Goal: Task Accomplishment & Management: Use online tool/utility

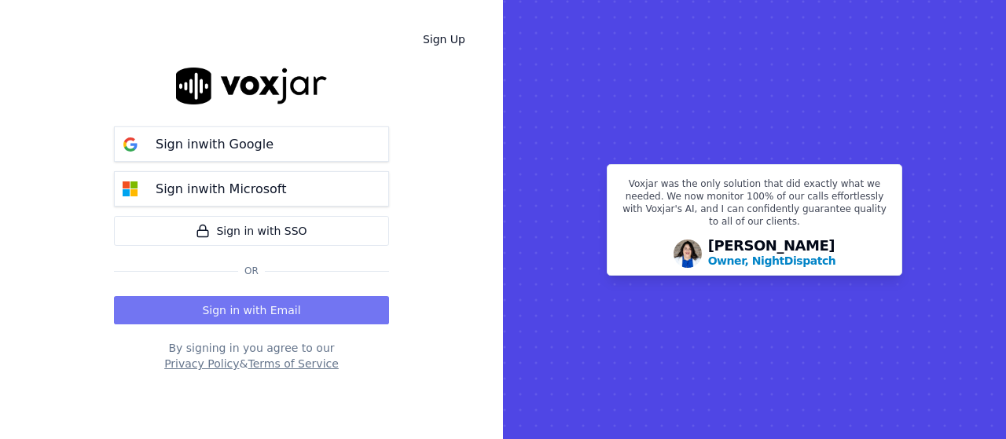
click at [288, 321] on button "Sign in with Email" at bounding box center [251, 310] width 275 height 28
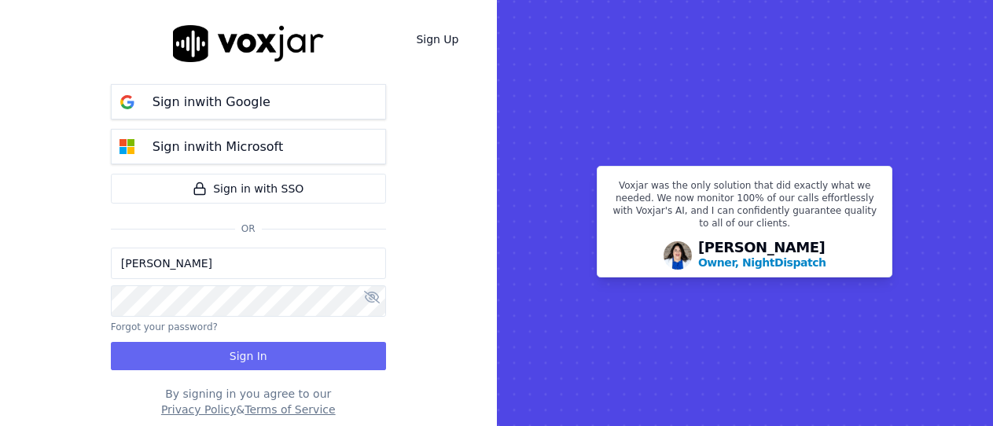
click at [239, 267] on input "[PERSON_NAME]" at bounding box center [248, 263] width 275 height 31
click at [182, 266] on input "[PERSON_NAME][EMAIL_ADDRESS][DOMAIN_NAME]" at bounding box center [248, 263] width 275 height 31
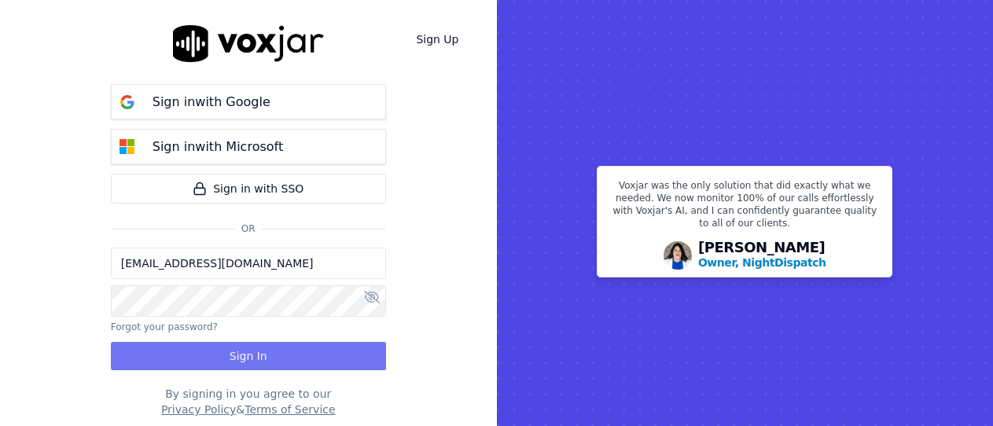
type input "[EMAIL_ADDRESS][DOMAIN_NAME]"
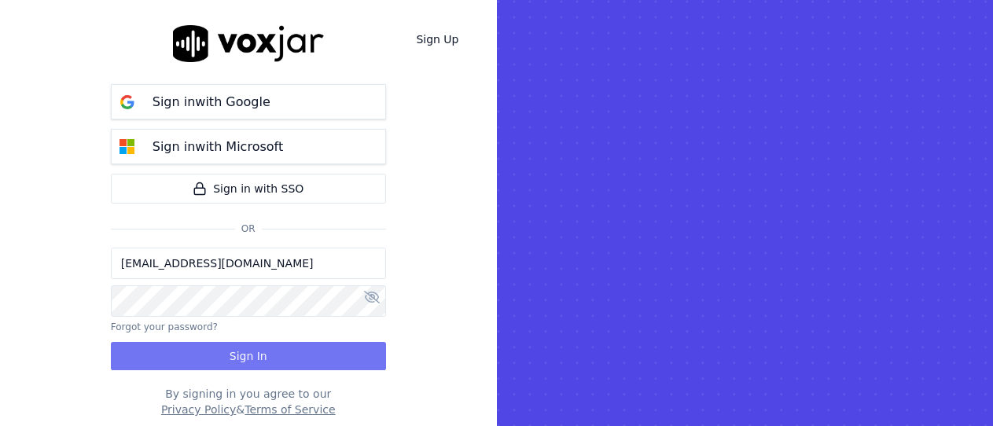
click at [236, 355] on button "Sign In" at bounding box center [248, 356] width 275 height 28
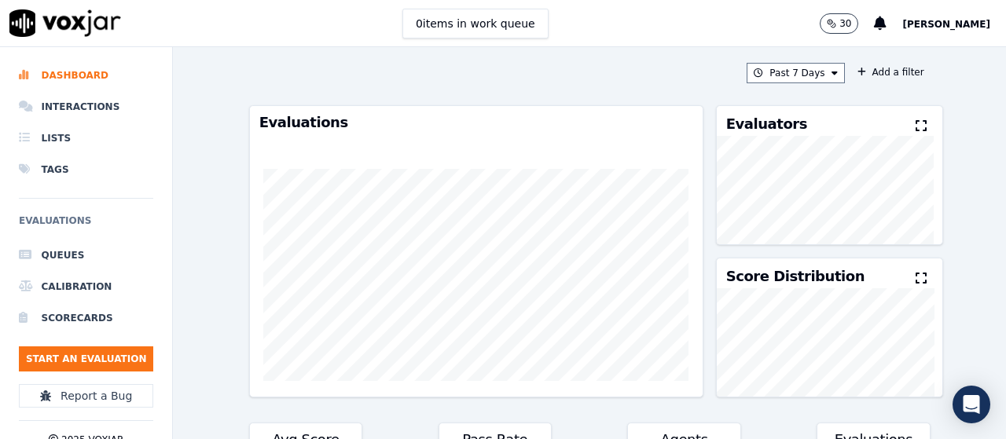
click at [116, 373] on ul "Queues Calibration Scorecards Start an Evaluation" at bounding box center [86, 312] width 134 height 145
click at [118, 367] on button "Start an Evaluation" at bounding box center [86, 359] width 134 height 25
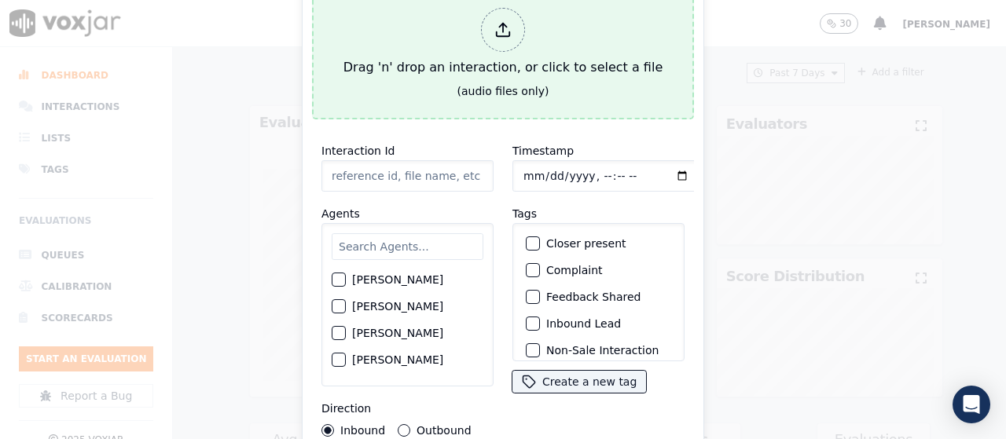
click at [429, 59] on div "Drag 'n' drop an interaction, or click to select a file" at bounding box center [503, 43] width 332 height 82
click at [433, 23] on div "Drag 'n' drop an interaction, or click to select a file" at bounding box center [503, 43] width 332 height 82
type input "20250915-120748_2165592627-all.mp3"
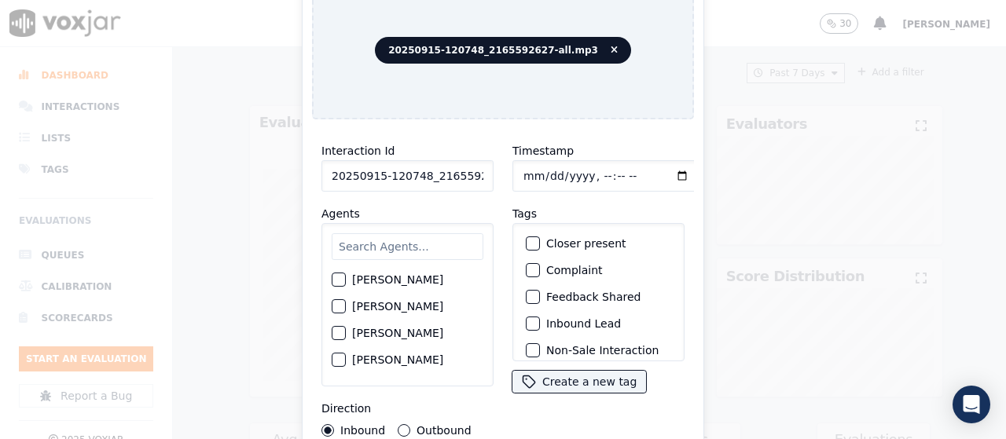
click at [413, 247] on input "text" at bounding box center [408, 246] width 152 height 27
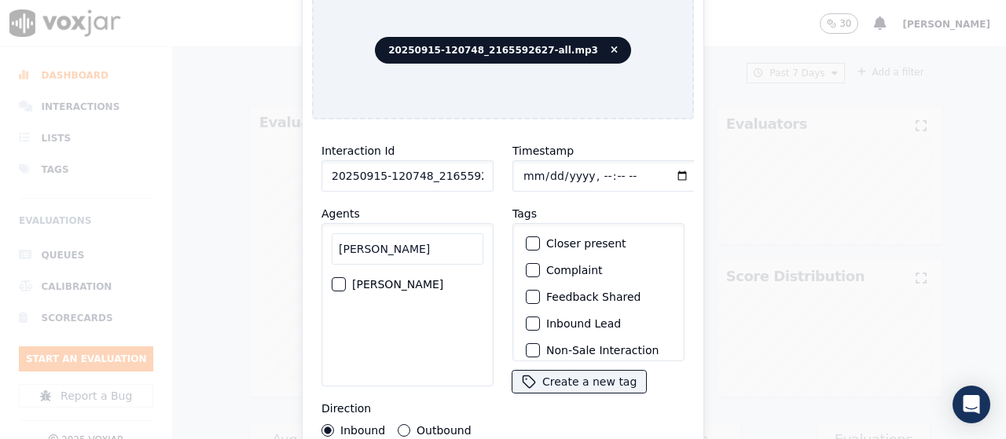
type input "manuel"
click at [431, 279] on label "MANUEL CASTILLO" at bounding box center [397, 284] width 91 height 11
click at [346, 279] on button "MANUEL CASTILLO" at bounding box center [339, 284] width 14 height 14
click at [525, 170] on input "Timestamp" at bounding box center [606, 175] width 187 height 31
type input "2025-09-15T12:35"
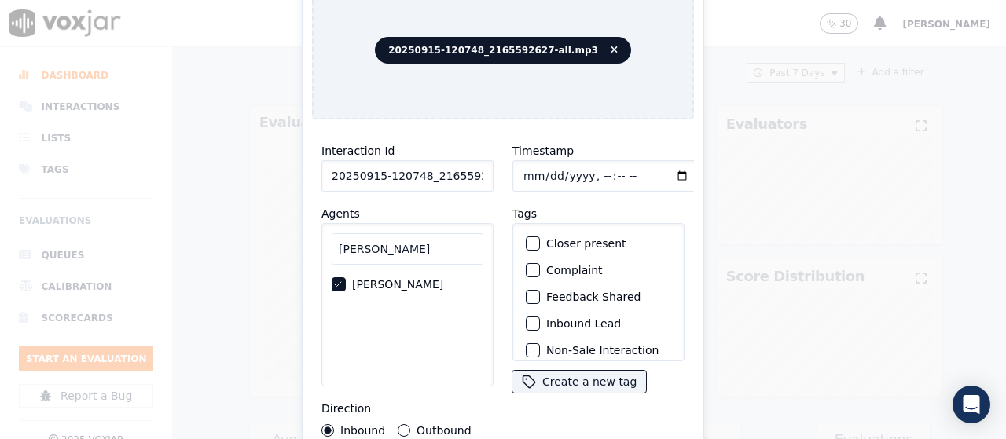
scroll to position [149, 0]
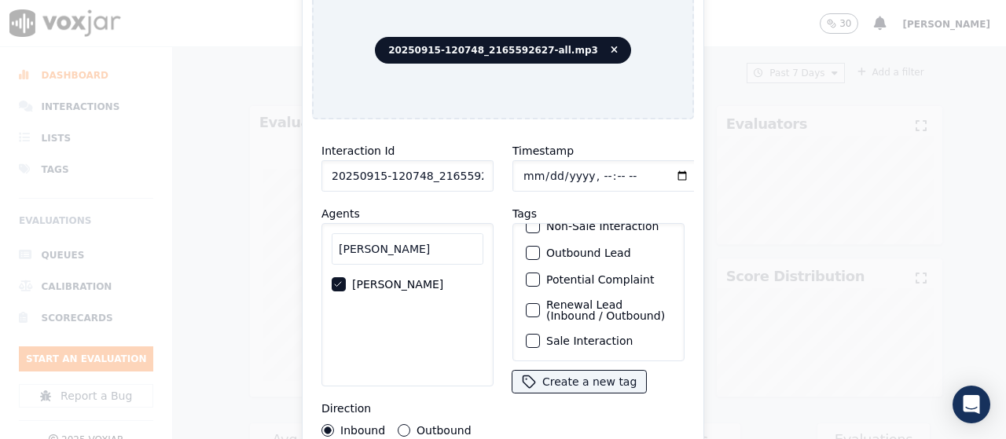
click at [582, 336] on label "Sale Interaction" at bounding box center [589, 341] width 86 height 11
click at [540, 334] on button "Sale Interaction" at bounding box center [533, 341] width 14 height 14
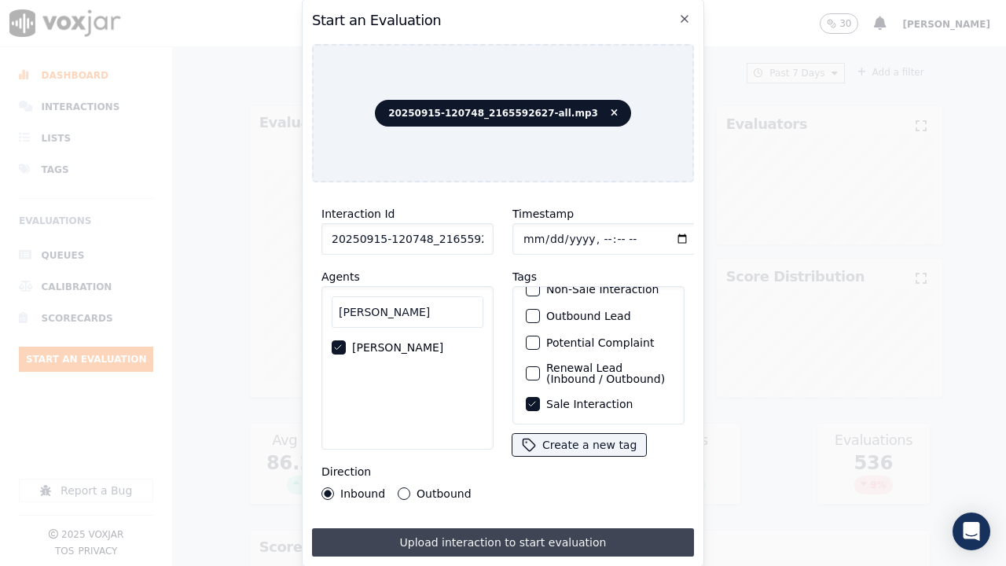
click at [591, 439] on button "Upload interaction to start evaluation" at bounding box center [503, 542] width 382 height 28
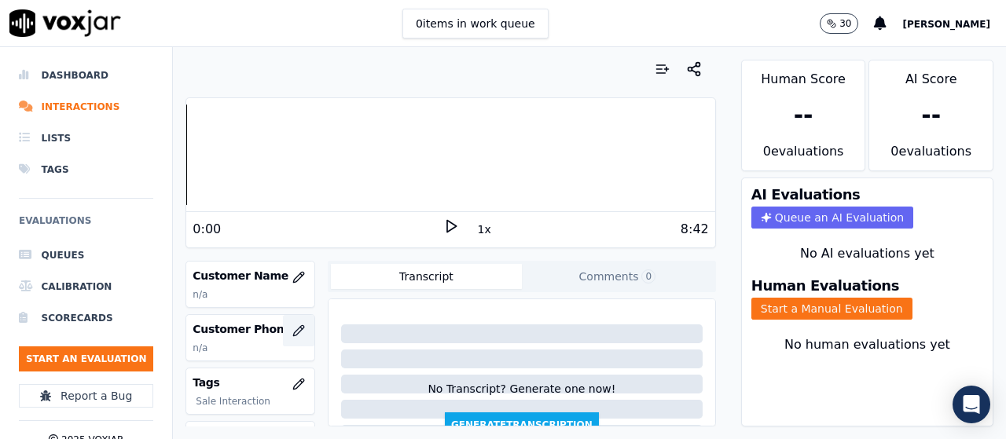
scroll to position [236, 0]
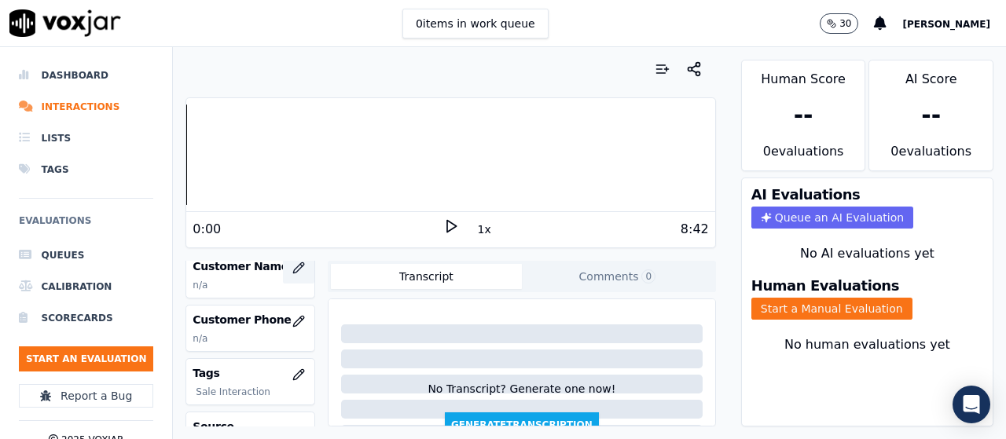
click at [292, 268] on icon "button" at bounding box center [298, 268] width 13 height 13
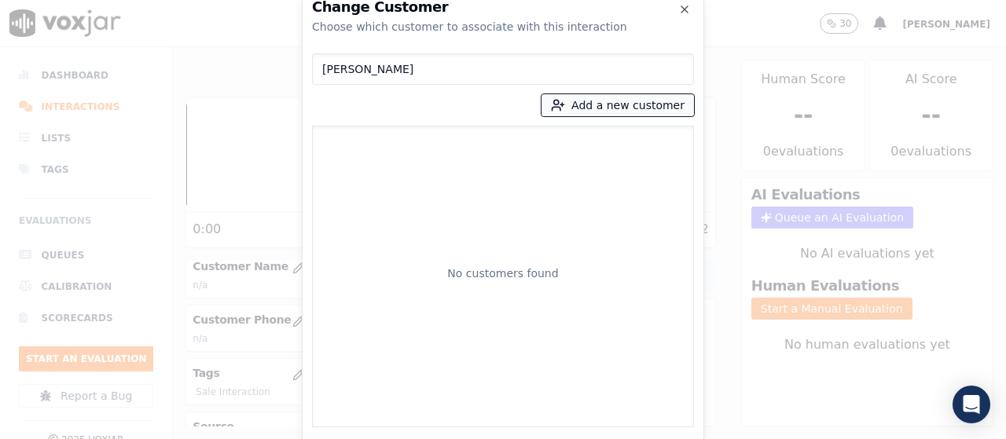
type input "PAUL C CARPENTER"
click at [591, 103] on button "Add a new customer" at bounding box center [618, 105] width 152 height 22
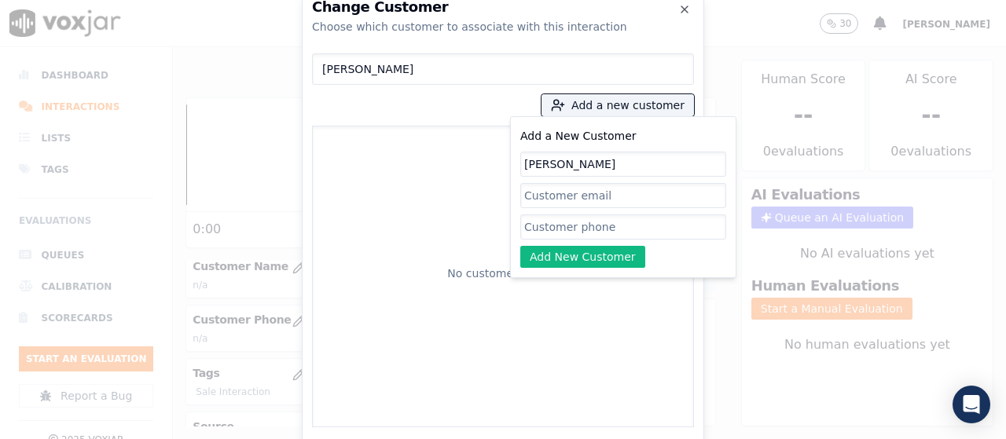
type input "PAUL C CARPENTER"
drag, startPoint x: 573, startPoint y: 235, endPoint x: 518, endPoint y: 129, distance: 119.5
click at [573, 235] on input "Add a New Customer" at bounding box center [623, 227] width 206 height 25
paste input "PAUL C CARPENTER"
type input "PAUL C CARPENTER"
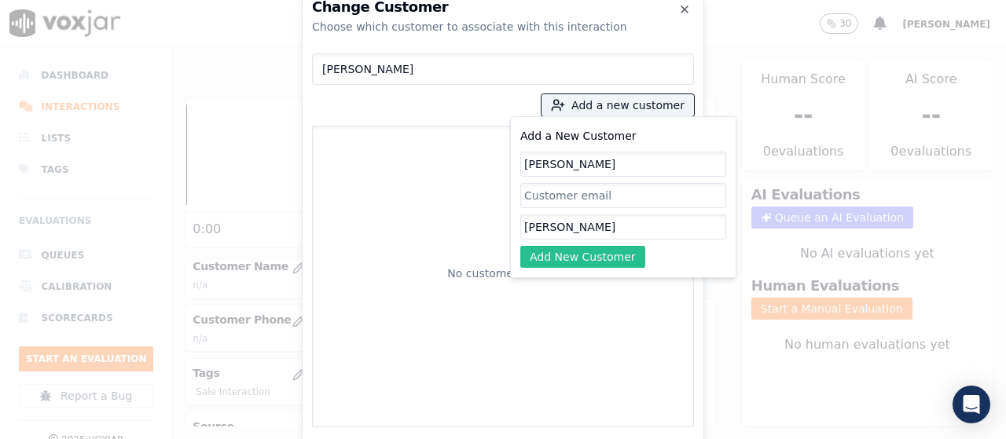
click at [582, 261] on button "Add New Customer" at bounding box center [582, 257] width 125 height 22
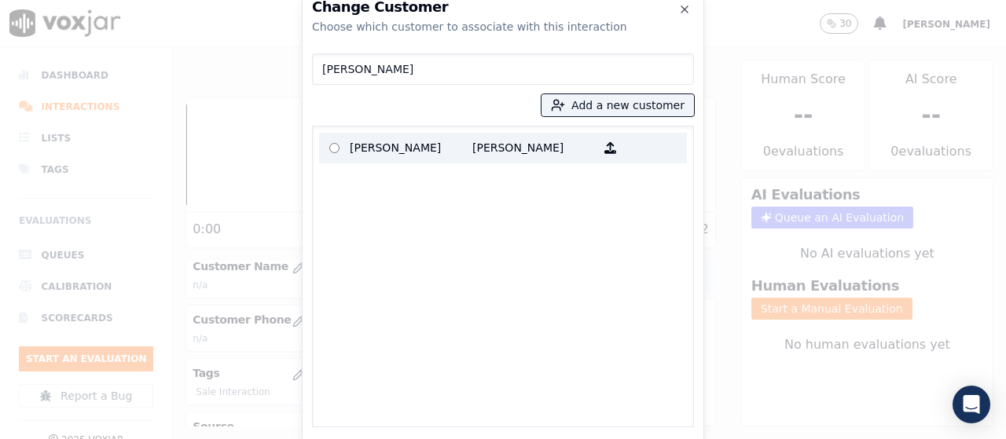
click at [494, 145] on p "PAUL C CARPENTER" at bounding box center [533, 148] width 123 height 24
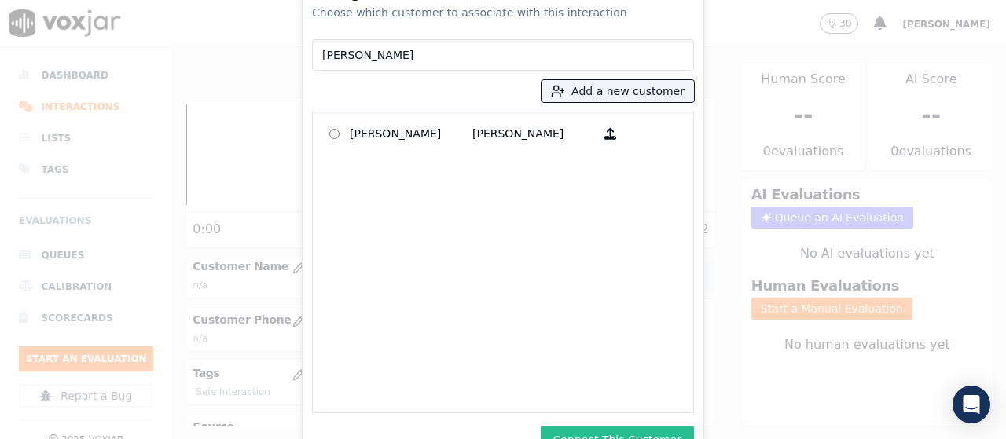
click at [640, 436] on button "Connect This Customer" at bounding box center [617, 440] width 153 height 28
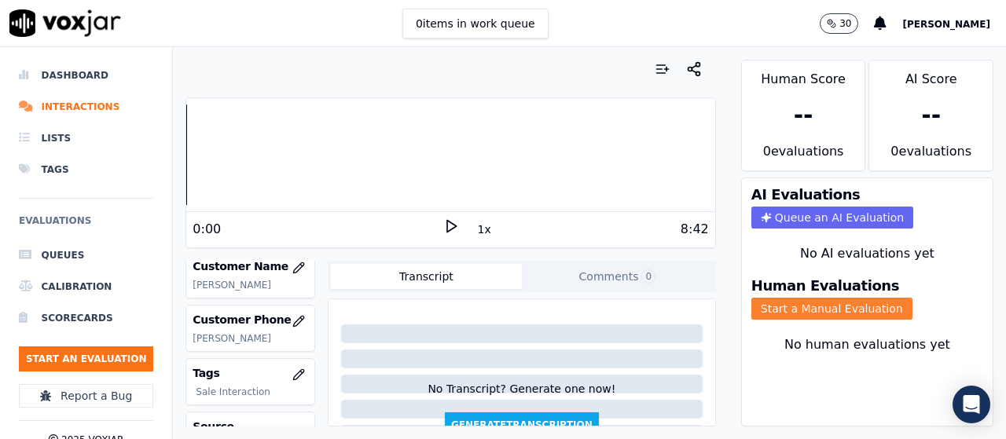
click at [843, 307] on button "Start a Manual Evaluation" at bounding box center [831, 309] width 161 height 22
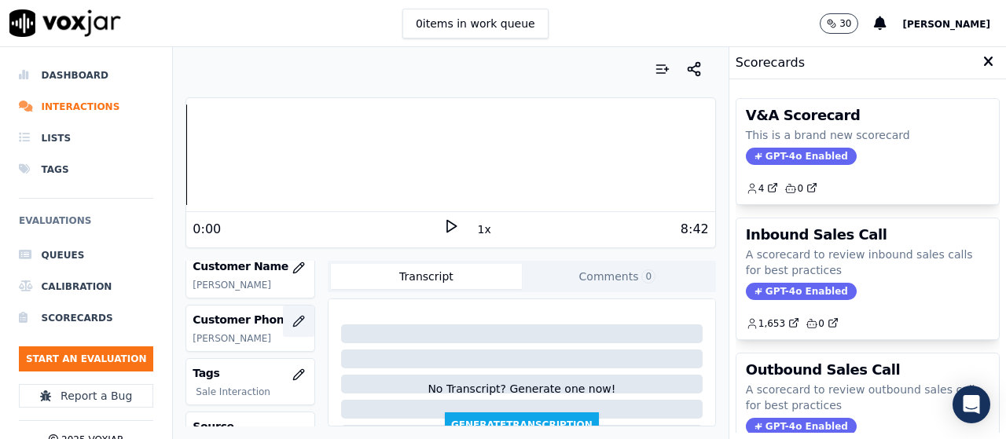
click at [292, 318] on icon "button" at bounding box center [298, 321] width 13 height 13
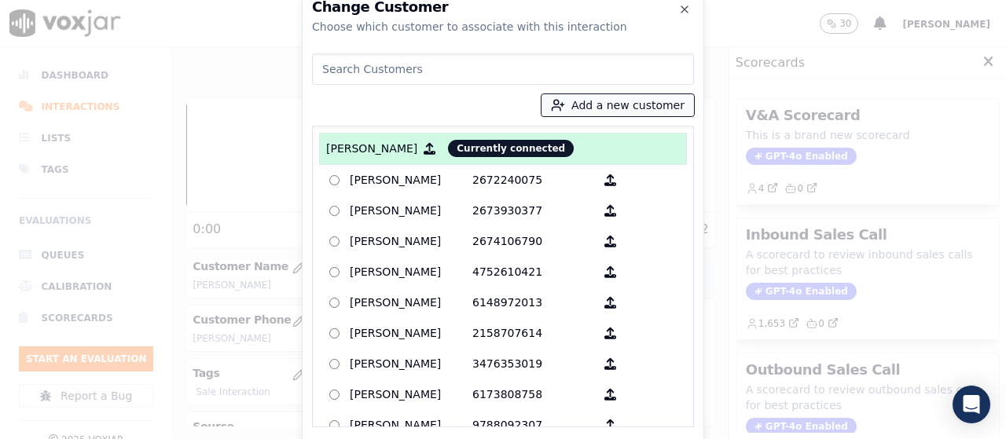
click at [565, 104] on icon "button" at bounding box center [558, 105] width 14 height 14
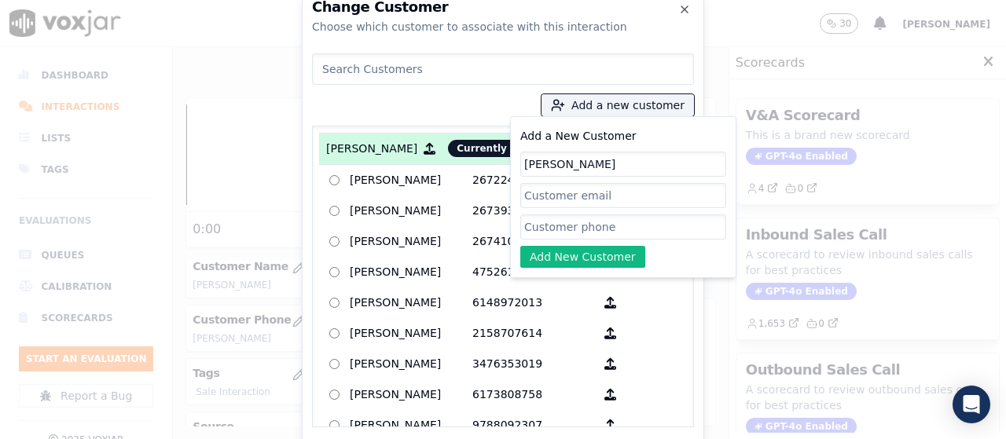
type input "PAUL C CARPENTER"
click at [619, 227] on input "Add a New Customer" at bounding box center [623, 227] width 206 height 25
paste input "2165592627"
type input "2165592627"
click at [565, 255] on button "Add New Customer" at bounding box center [582, 257] width 125 height 22
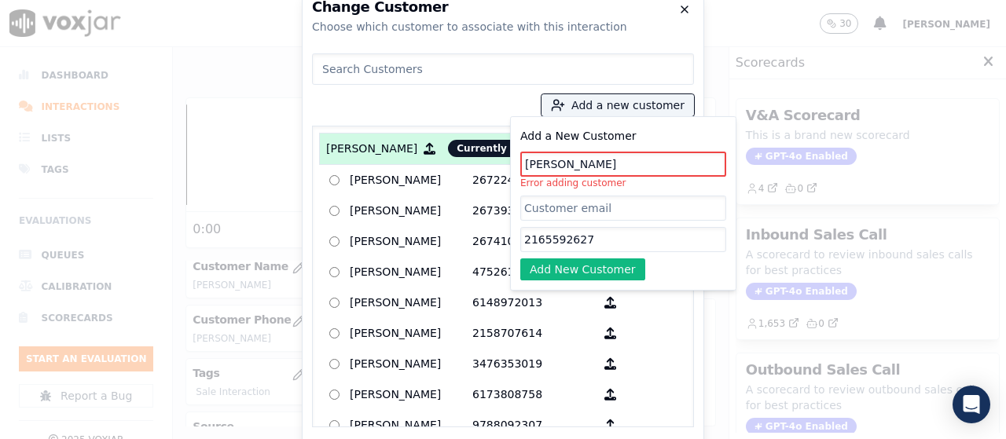
click at [682, 9] on icon "button" at bounding box center [684, 9] width 13 height 13
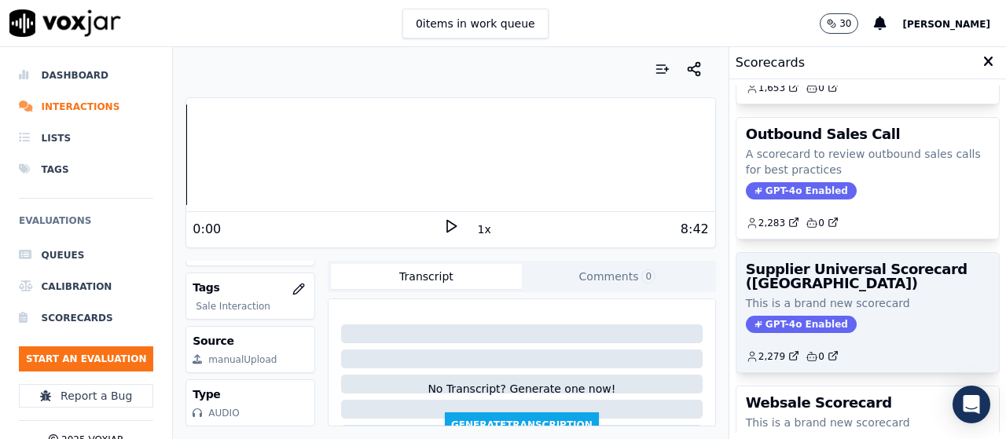
click at [832, 297] on p "This is a brand new scorecard" at bounding box center [868, 304] width 244 height 16
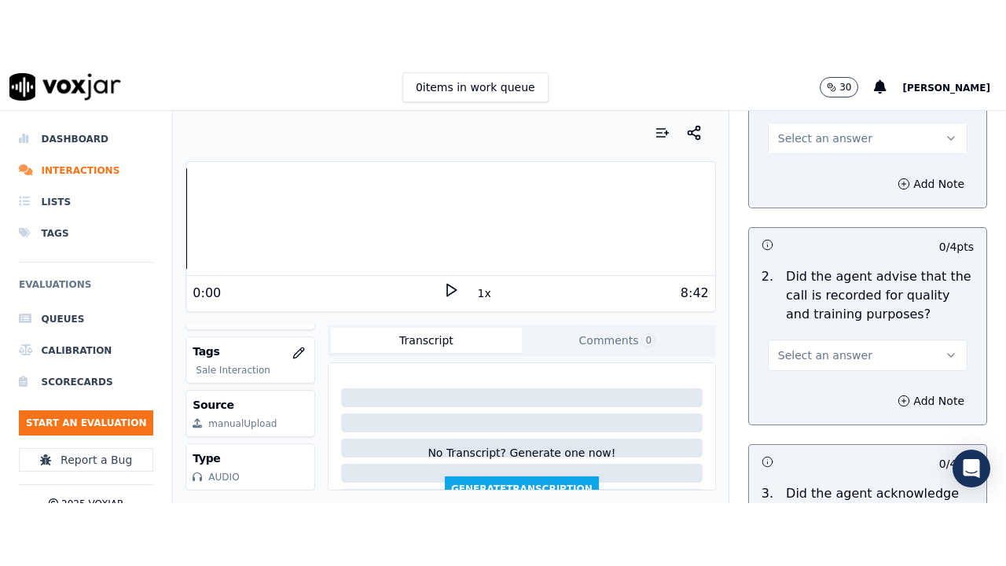
scroll to position [235, 0]
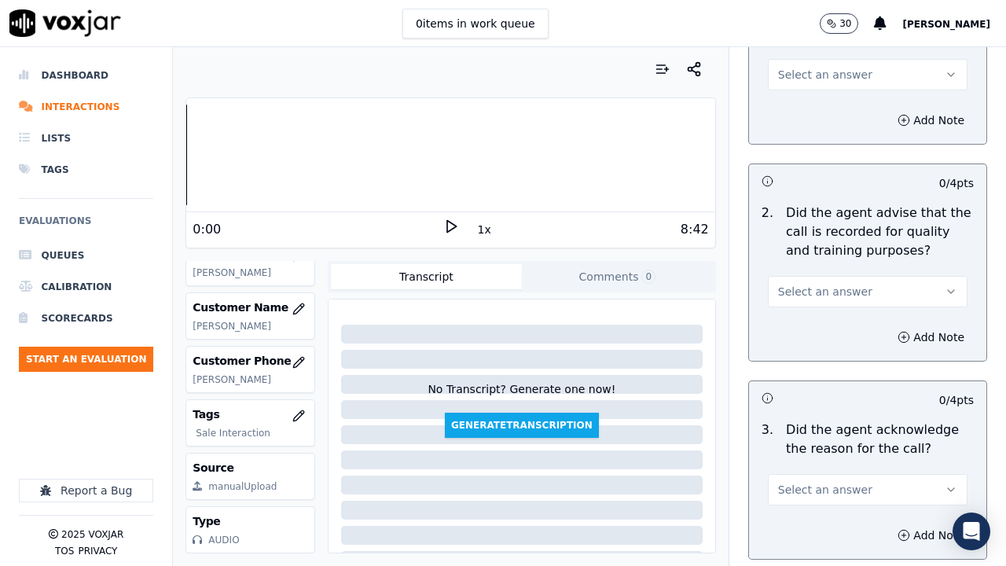
drag, startPoint x: 804, startPoint y: 68, endPoint x: 805, endPoint y: 78, distance: 10.2
click at [805, 78] on span "Select an answer" at bounding box center [825, 75] width 94 height 16
click at [805, 108] on div "Yes" at bounding box center [839, 109] width 170 height 25
click at [865, 285] on button "Select an answer" at bounding box center [868, 291] width 200 height 31
click at [848, 325] on div "Yes" at bounding box center [839, 326] width 170 height 25
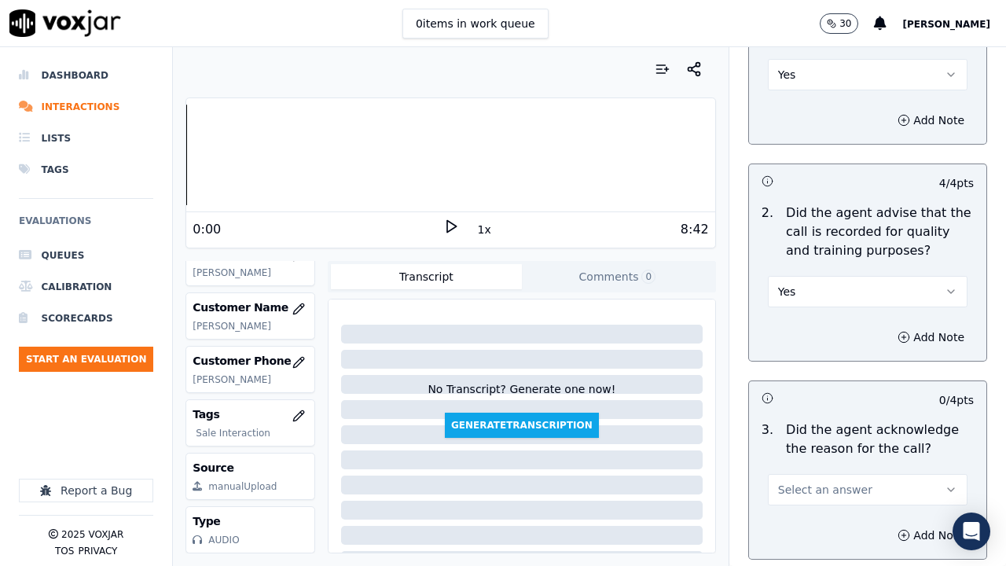
click at [811, 439] on span "Select an answer" at bounding box center [825, 490] width 94 height 16
click at [790, 409] on div "Yes" at bounding box center [839, 403] width 170 height 25
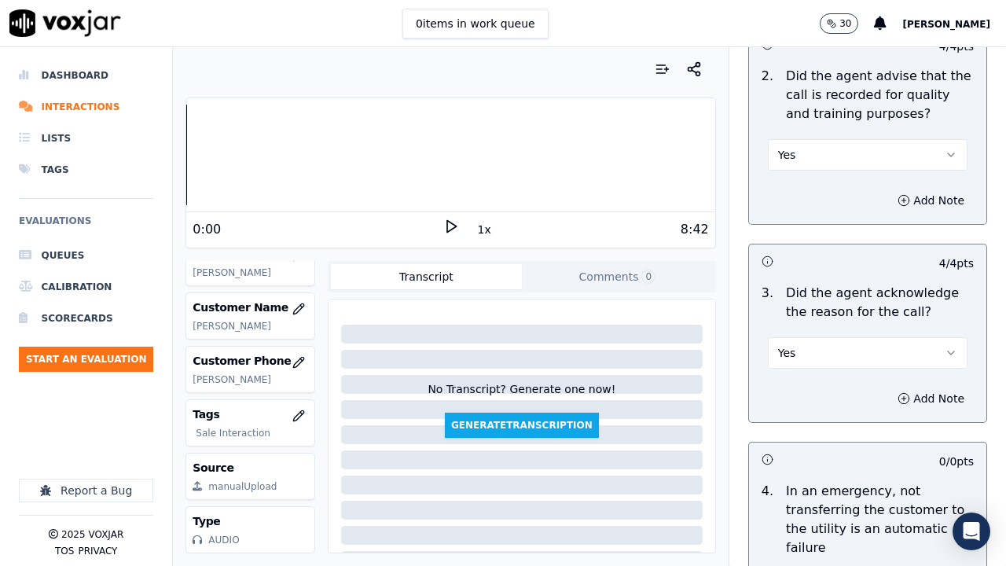
scroll to position [786, 0]
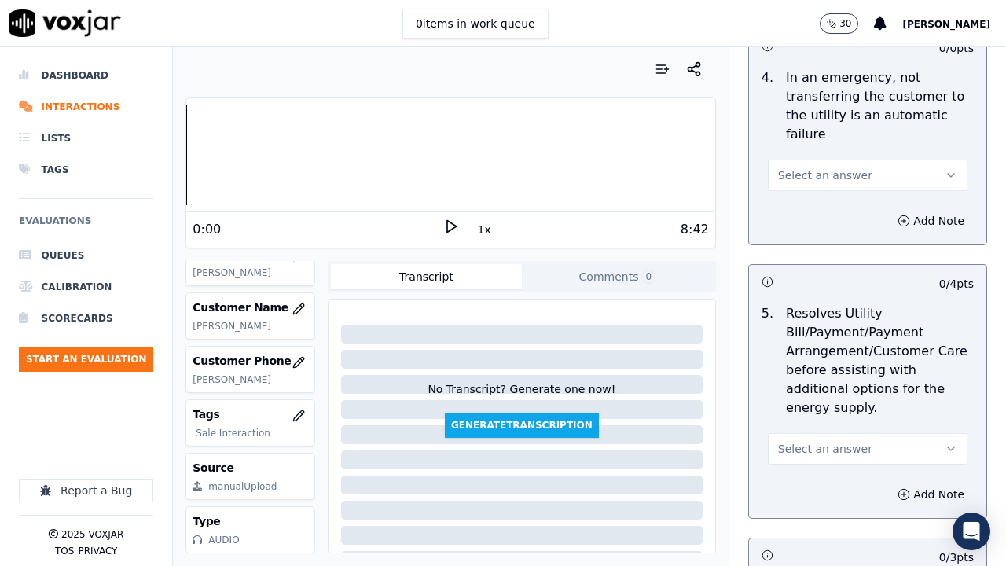
click at [780, 173] on span "Select an answer" at bounding box center [825, 175] width 94 height 16
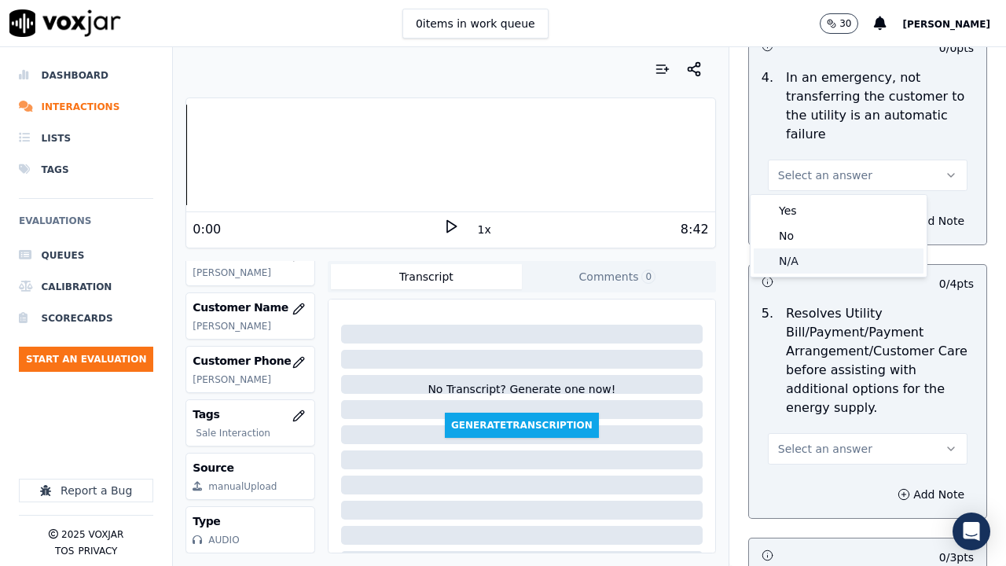
click at [795, 252] on div "N/A" at bounding box center [839, 260] width 170 height 25
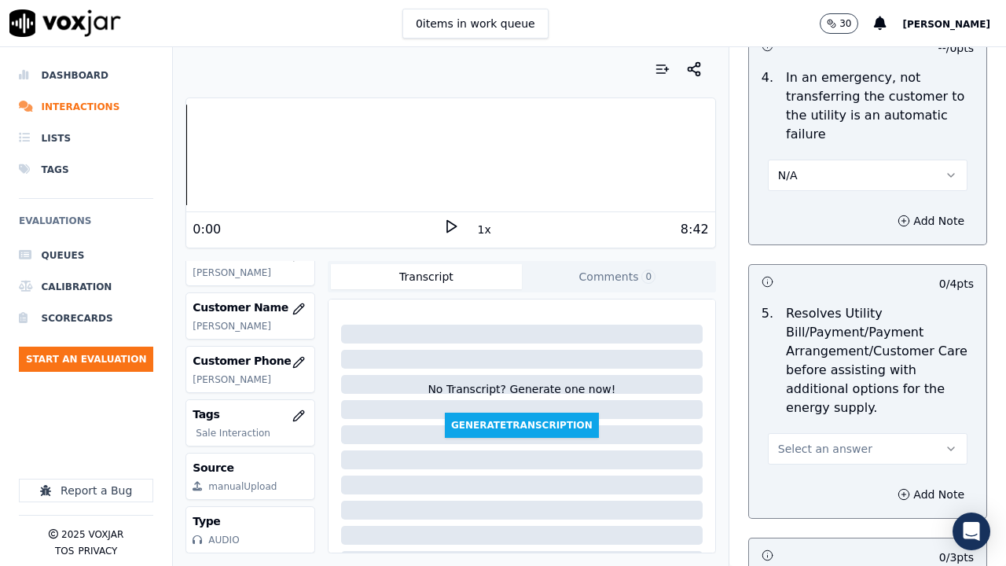
click at [828, 438] on button "Select an answer" at bounding box center [868, 448] width 200 height 31
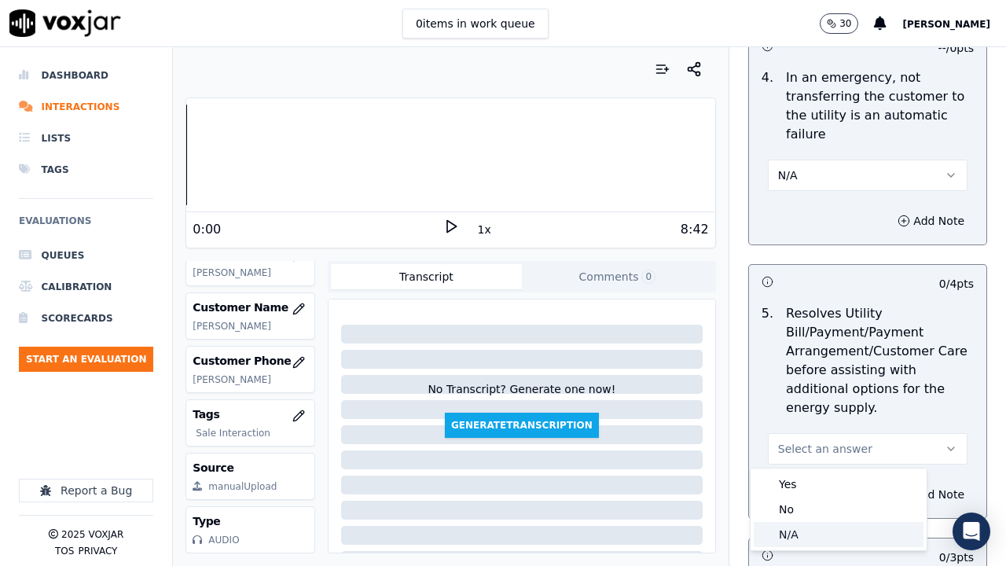
click at [820, 439] on div "N/A" at bounding box center [839, 534] width 170 height 25
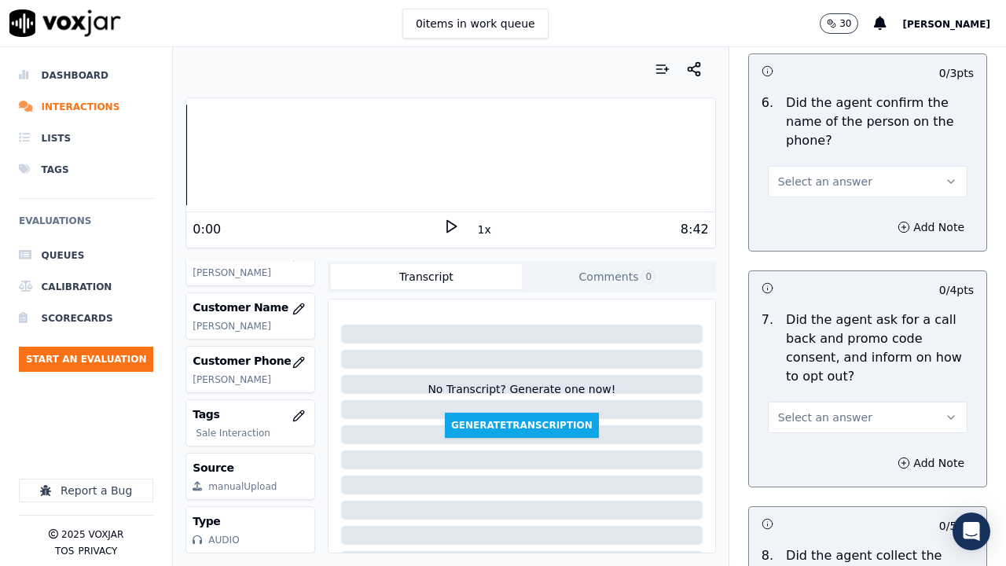
scroll to position [1336, 0]
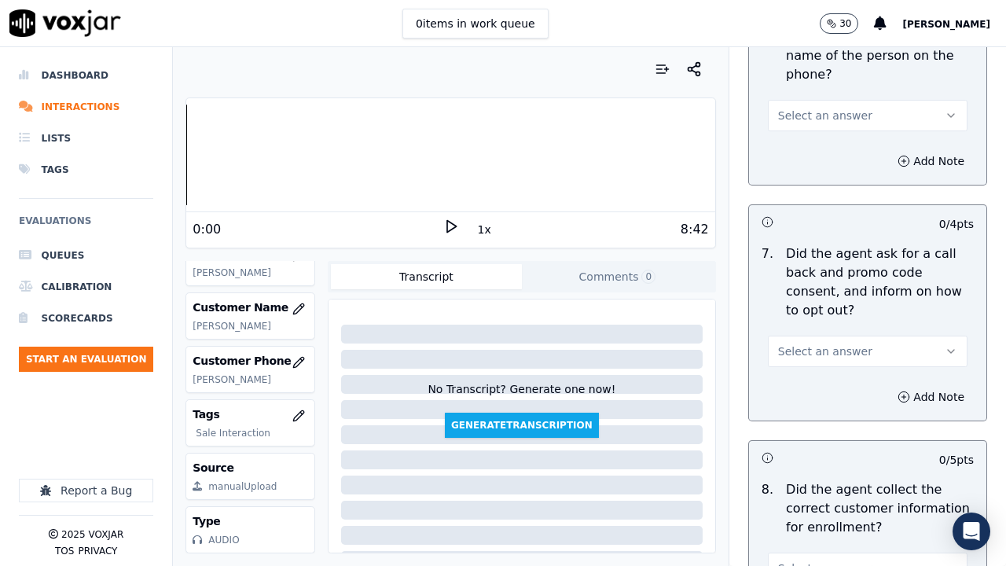
click at [826, 352] on span "Select an answer" at bounding box center [825, 352] width 94 height 16
click at [828, 390] on div "Yes" at bounding box center [839, 386] width 170 height 25
drag, startPoint x: 808, startPoint y: 113, endPoint x: 808, endPoint y: 123, distance: 9.4
click at [808, 112] on span "Select an answer" at bounding box center [825, 116] width 94 height 16
click at [811, 147] on div "Yes" at bounding box center [839, 150] width 170 height 25
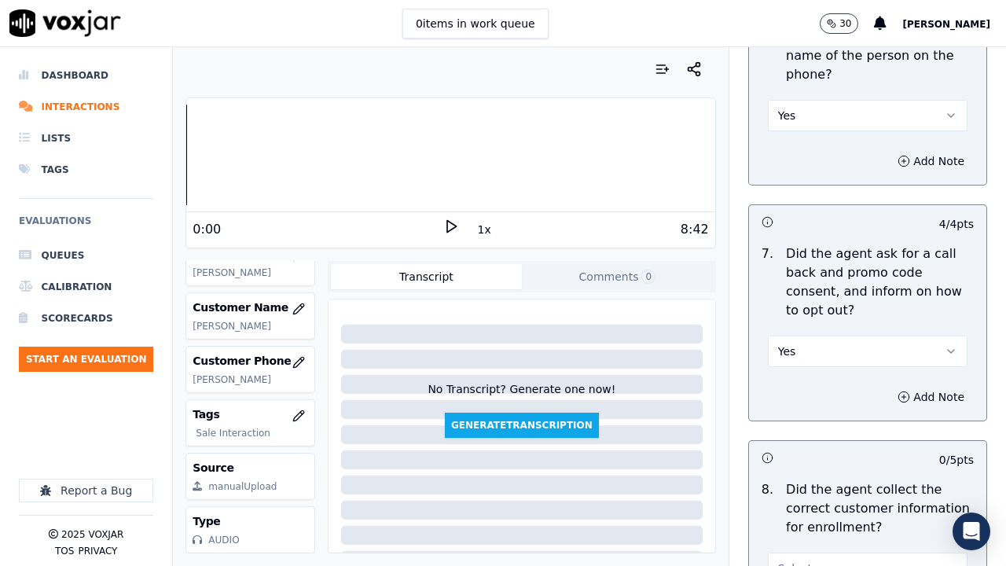
scroll to position [1808, 0]
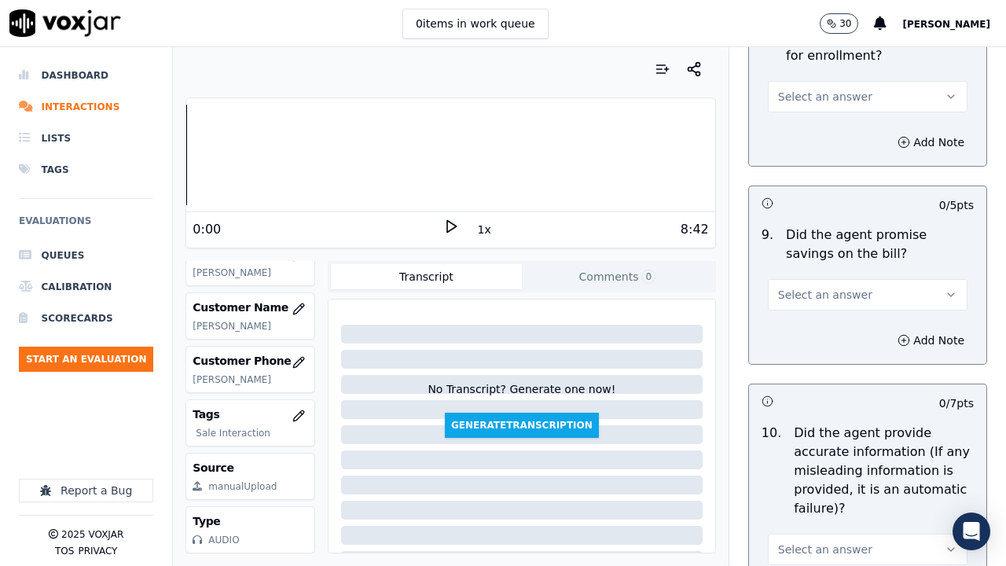
click at [787, 97] on span "Select an answer" at bounding box center [825, 97] width 94 height 16
click at [795, 123] on div "Yes" at bounding box center [839, 131] width 170 height 25
click at [840, 296] on span "Select an answer" at bounding box center [825, 295] width 94 height 16
click at [810, 329] on div "Yes" at bounding box center [839, 330] width 170 height 25
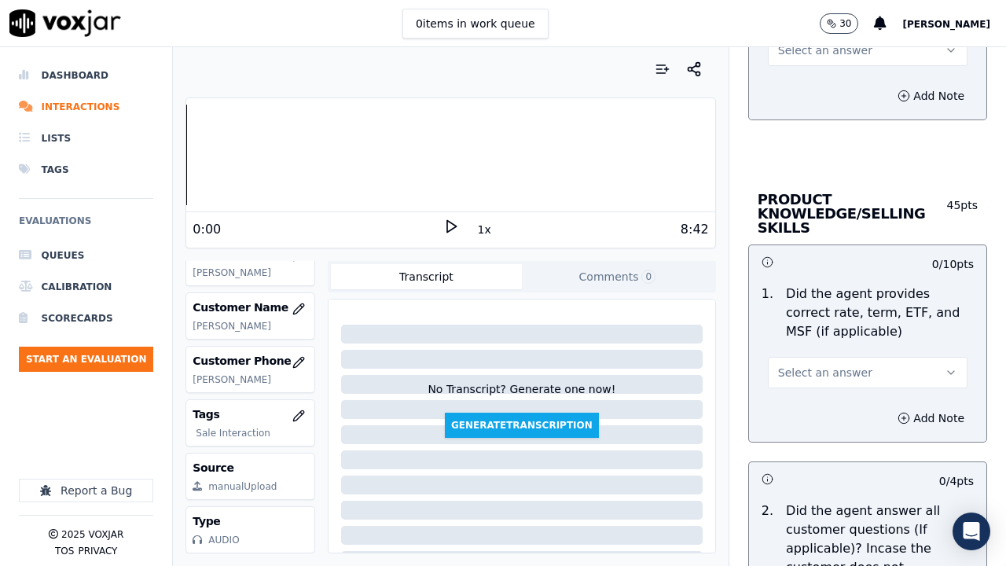
scroll to position [2280, 0]
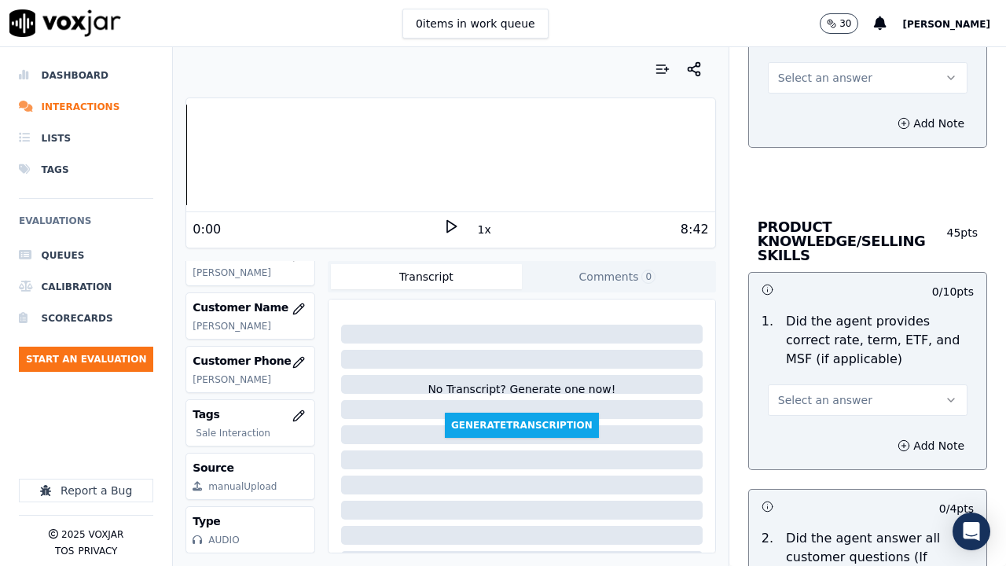
click at [792, 79] on span "Select an answer" at bounding box center [825, 78] width 94 height 16
click at [789, 112] on div "Yes" at bounding box center [839, 113] width 170 height 25
click at [836, 396] on span "Select an answer" at bounding box center [825, 400] width 94 height 16
click at [827, 439] on div "Yes" at bounding box center [839, 435] width 170 height 25
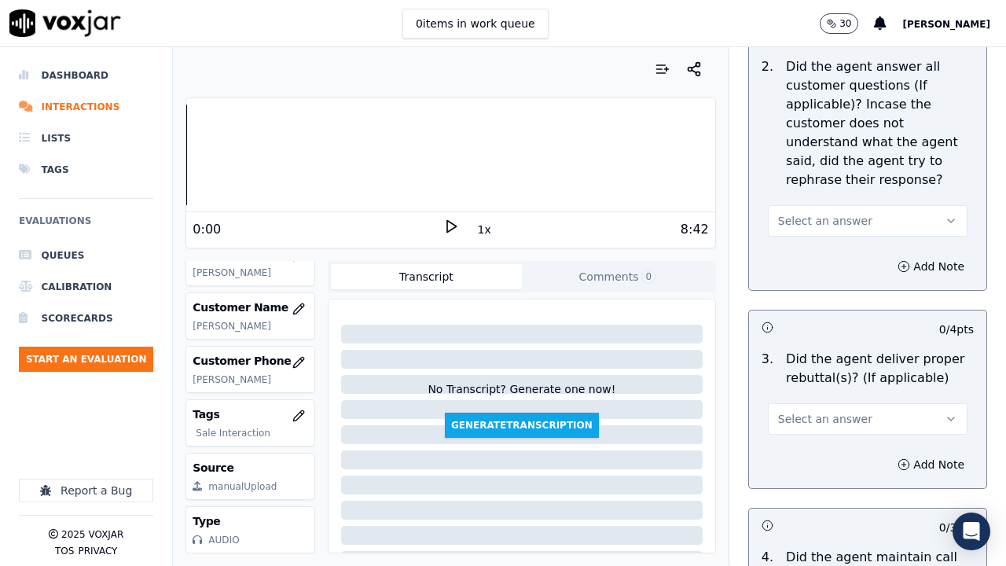
click at [807, 216] on span "Select an answer" at bounding box center [825, 221] width 94 height 16
click at [807, 262] on div "Yes" at bounding box center [839, 256] width 170 height 25
click at [805, 424] on span "Select an answer" at bounding box center [825, 419] width 94 height 16
click at [801, 439] on div "Yes" at bounding box center [839, 454] width 170 height 25
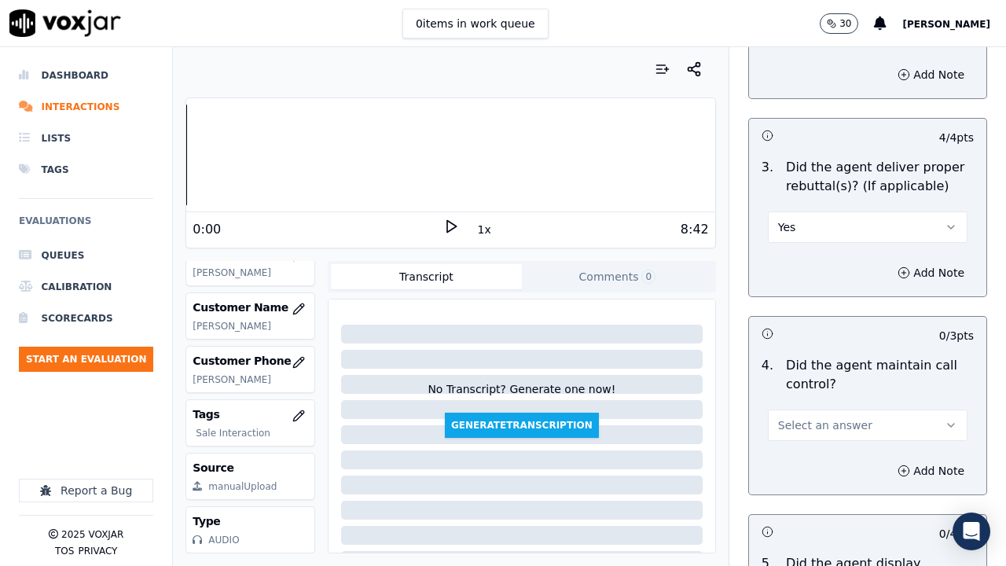
scroll to position [3301, 0]
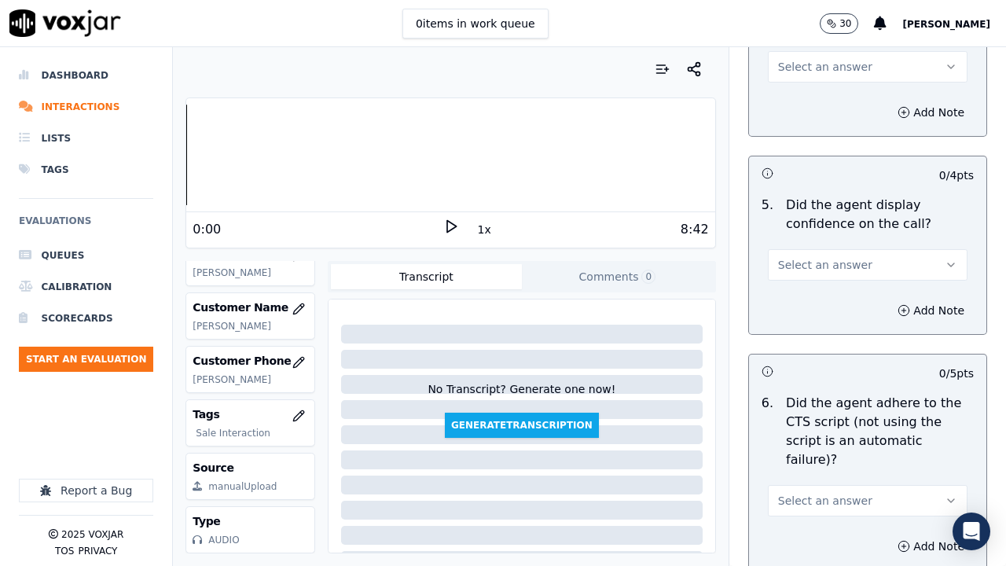
click at [796, 55] on button "Select an answer" at bounding box center [868, 66] width 200 height 31
click at [814, 106] on div "Yes" at bounding box center [839, 102] width 170 height 25
click at [810, 270] on span "Select an answer" at bounding box center [825, 265] width 94 height 16
click at [817, 311] on div "Yes" at bounding box center [839, 300] width 170 height 25
click at [825, 439] on span "Select an answer" at bounding box center [825, 501] width 94 height 16
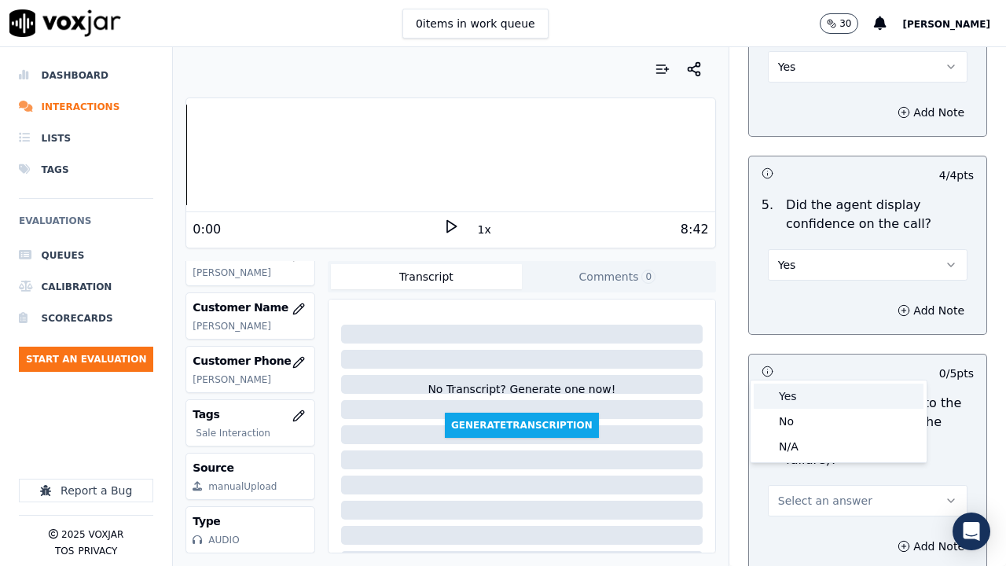
click at [802, 393] on div "Yes" at bounding box center [839, 396] width 170 height 25
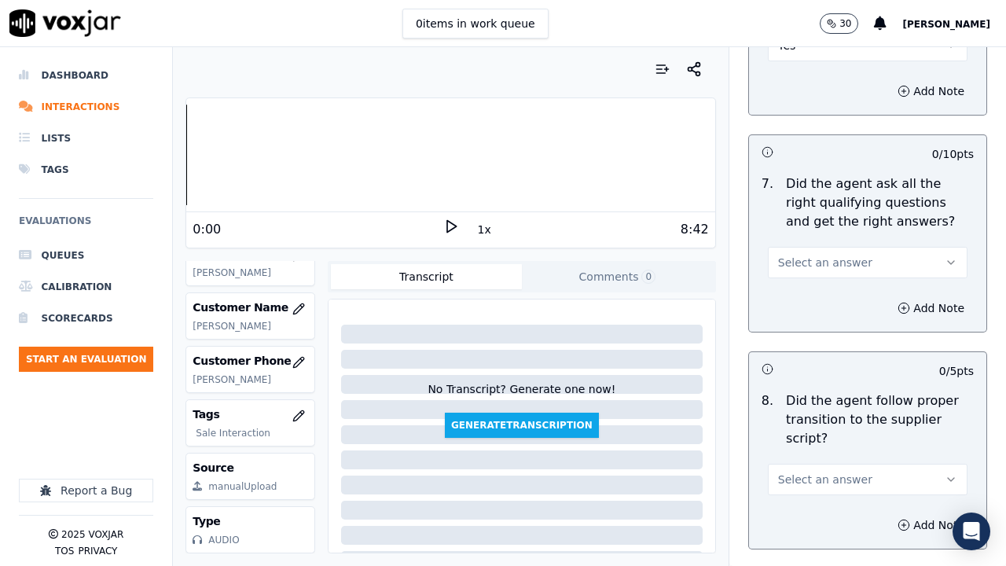
scroll to position [3852, 0]
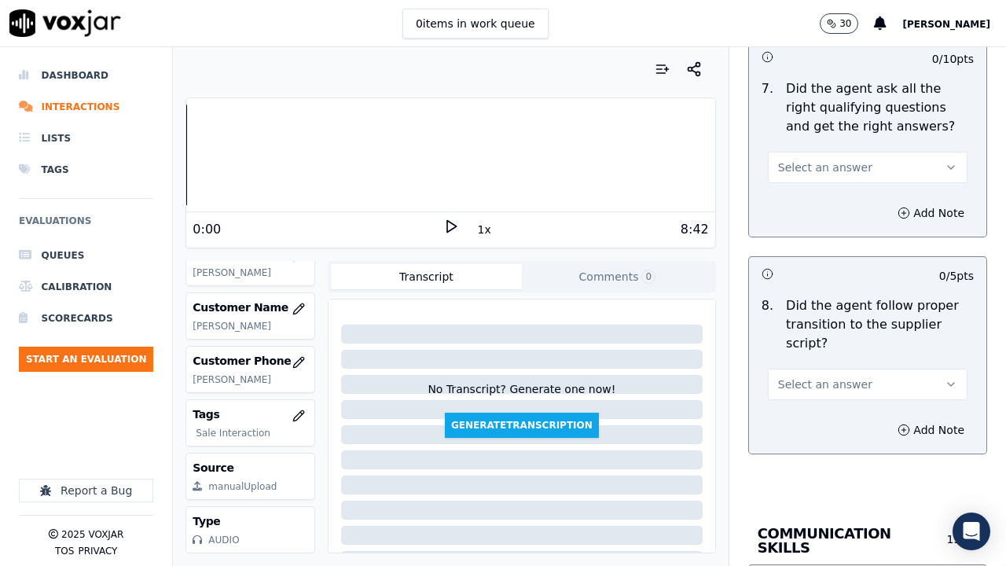
click at [811, 160] on span "Select an answer" at bounding box center [825, 168] width 94 height 16
click at [813, 181] on div "Yes" at bounding box center [839, 183] width 170 height 25
click at [816, 377] on span "Select an answer" at bounding box center [825, 385] width 94 height 16
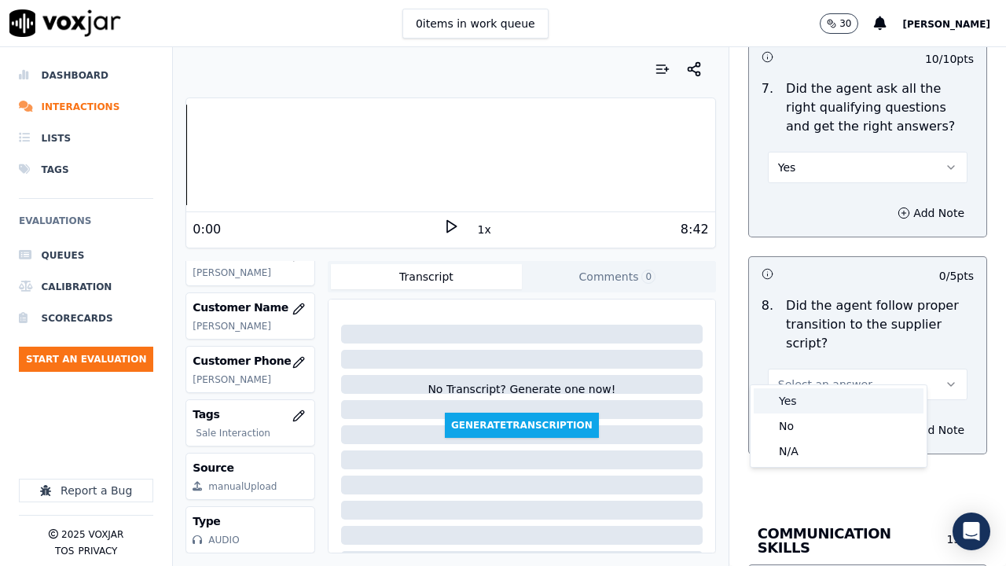
click at [803, 406] on div "Yes" at bounding box center [839, 400] width 170 height 25
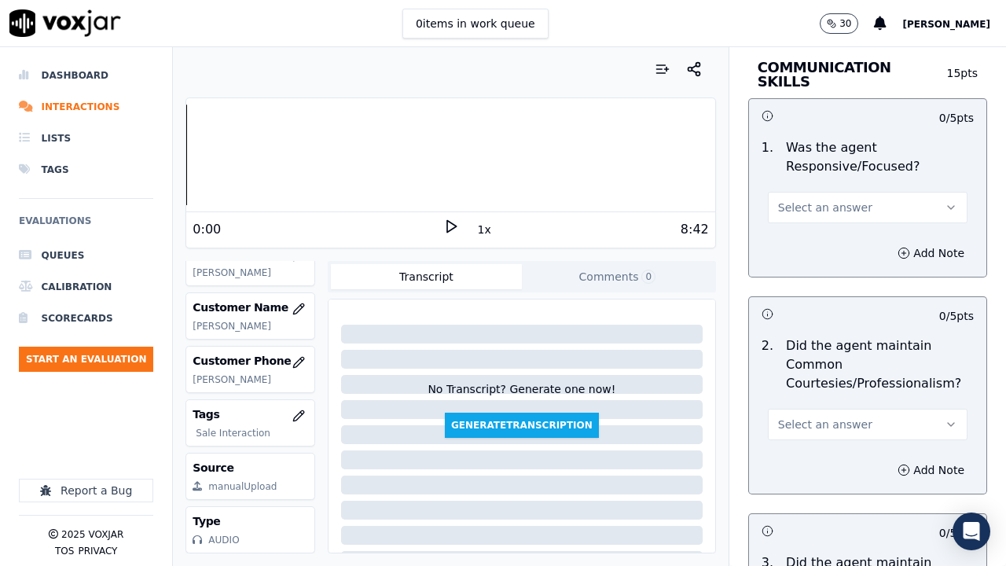
scroll to position [4323, 0]
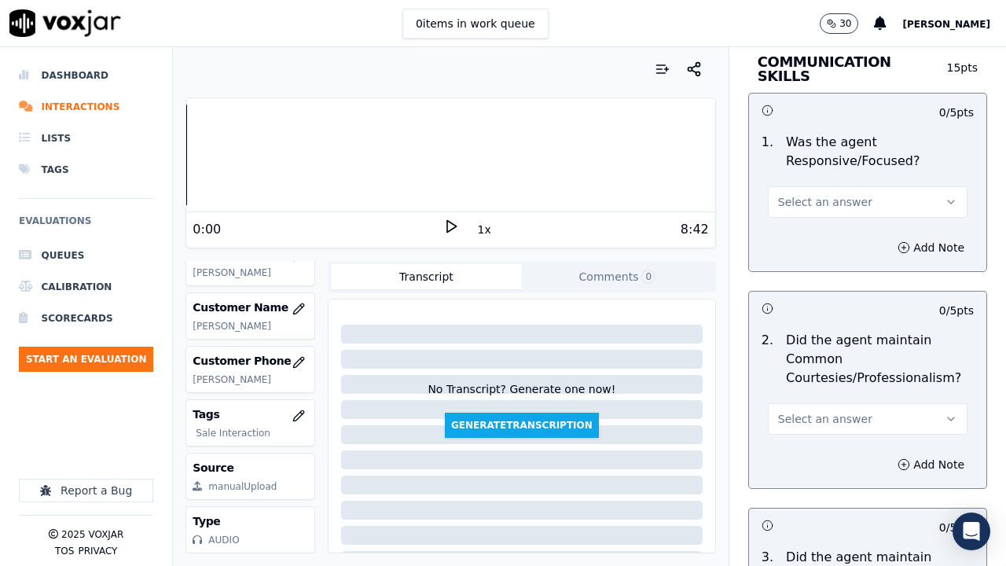
click at [810, 411] on span "Select an answer" at bounding box center [825, 419] width 94 height 16
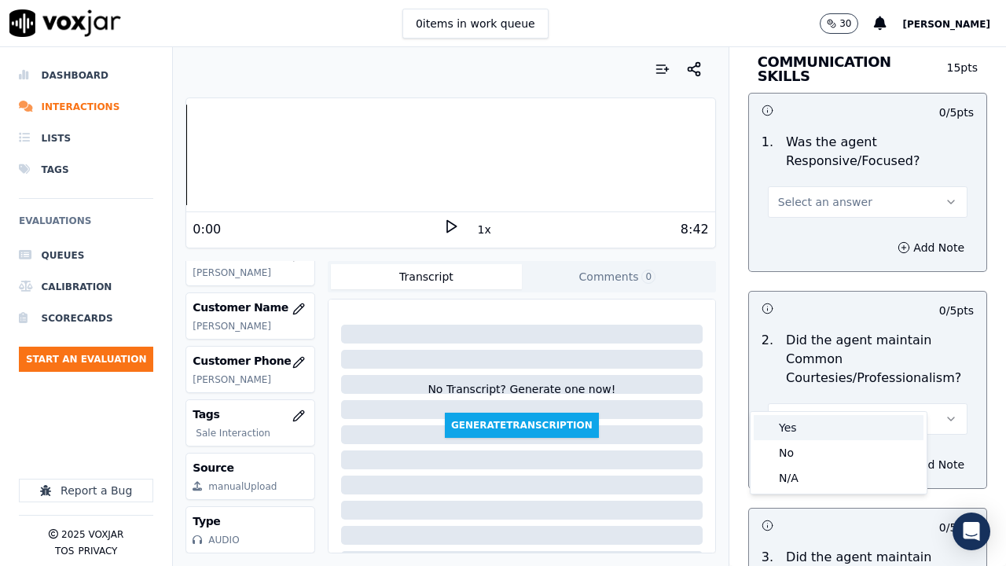
click at [800, 426] on div "Yes" at bounding box center [839, 427] width 170 height 25
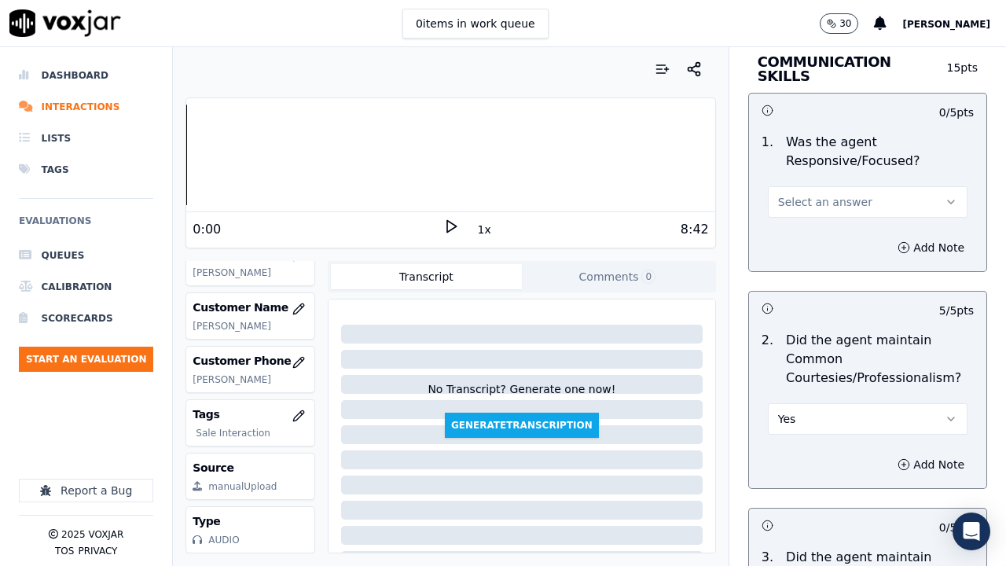
click at [800, 186] on button "Select an answer" at bounding box center [868, 201] width 200 height 31
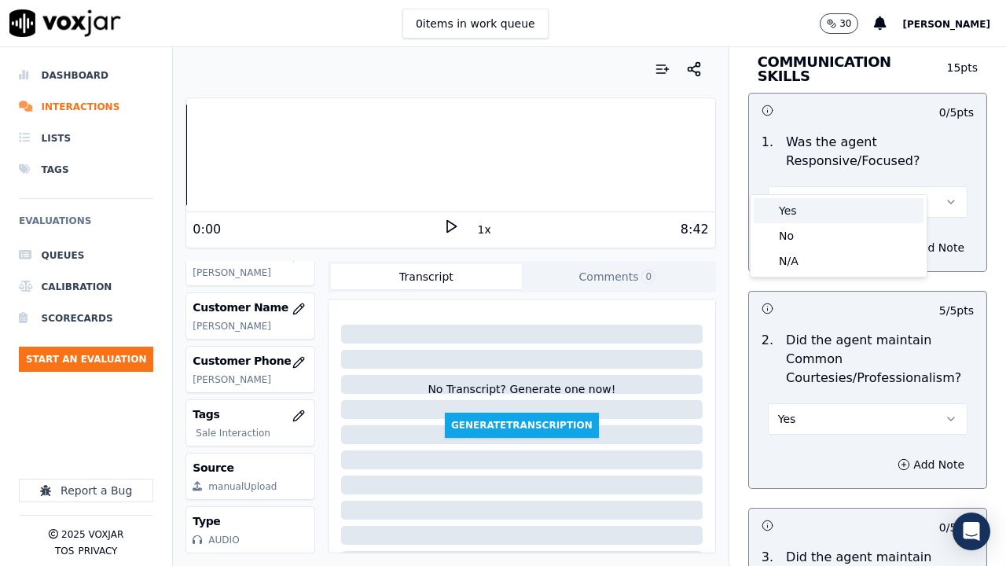
click at [813, 204] on div "Yes" at bounding box center [839, 210] width 170 height 25
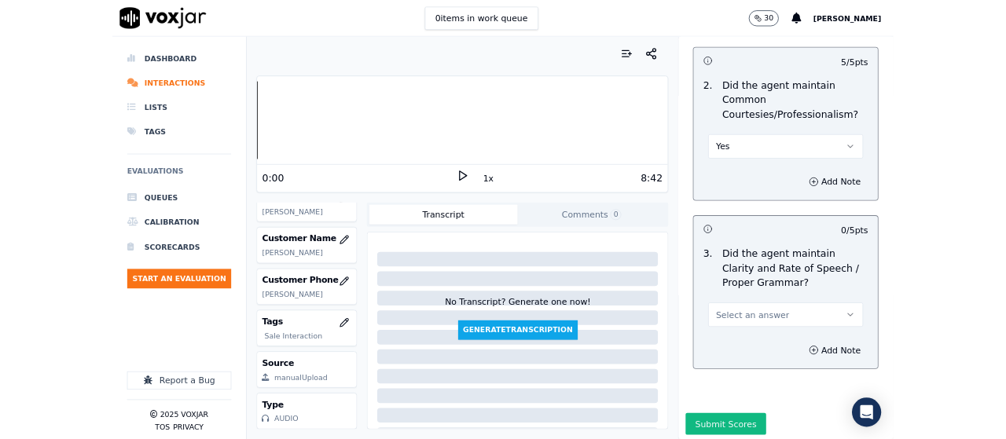
scroll to position [4571, 0]
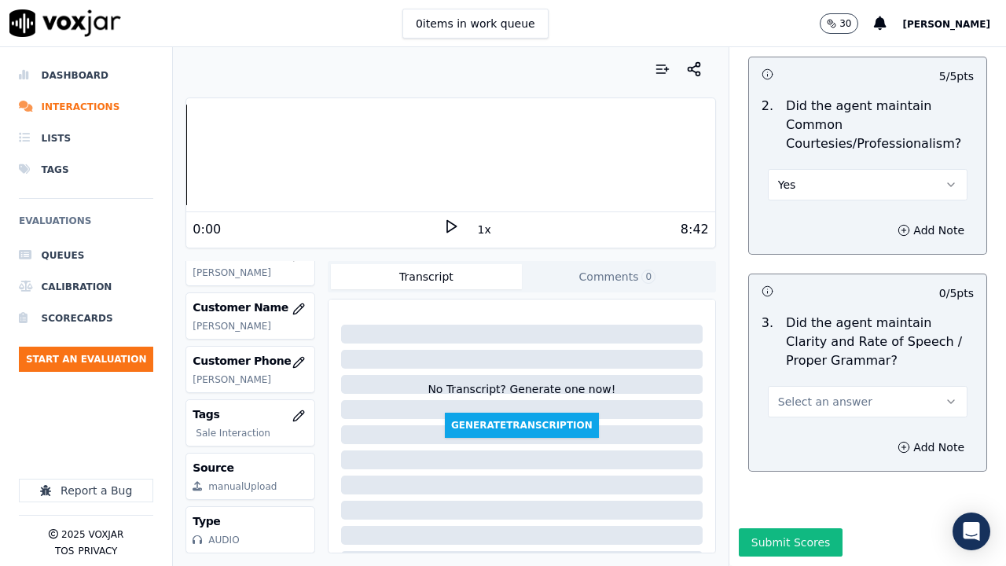
click at [825, 394] on span "Select an answer" at bounding box center [825, 402] width 94 height 16
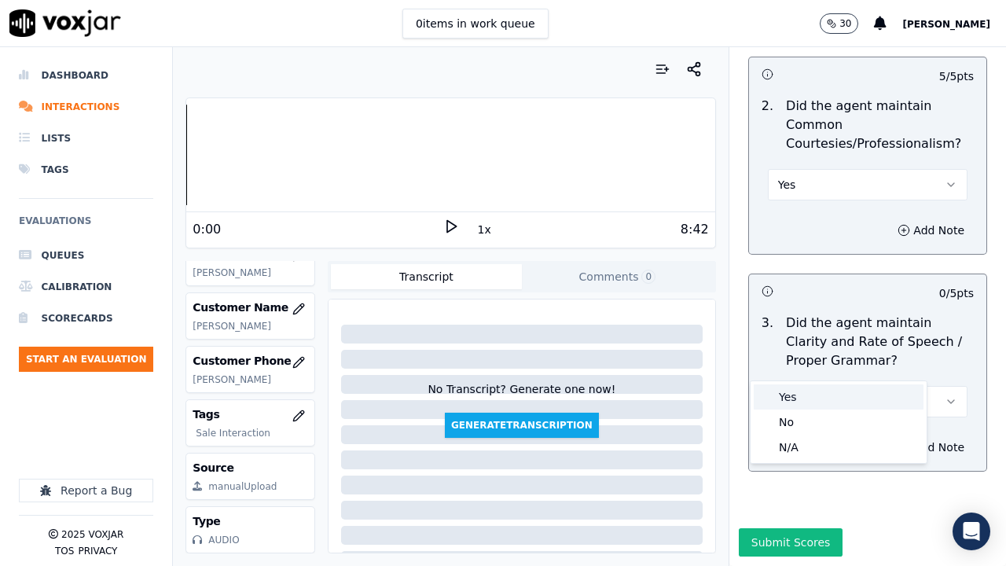
click at [823, 391] on div "Yes" at bounding box center [839, 396] width 170 height 25
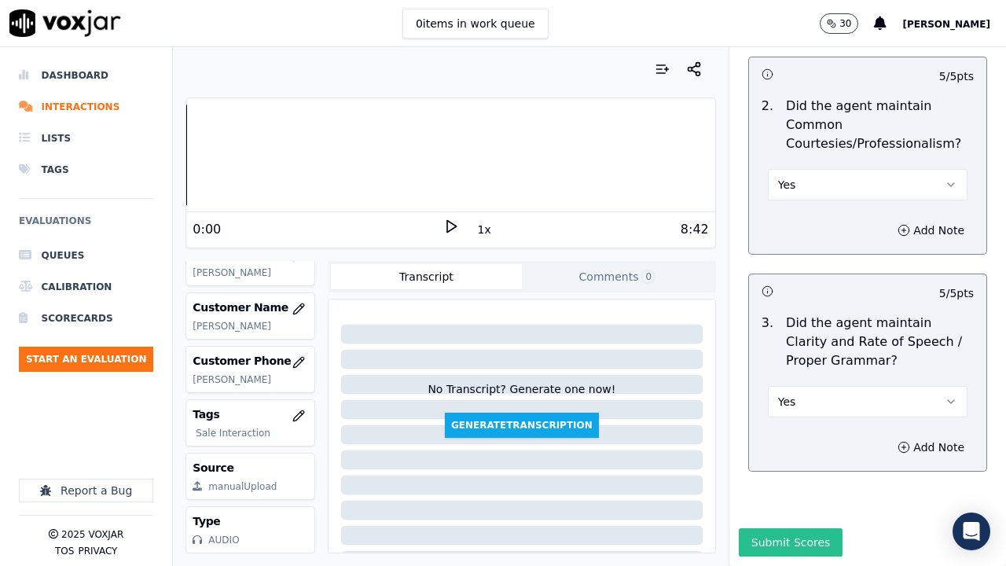
click at [798, 439] on button "Submit Scores" at bounding box center [791, 542] width 105 height 28
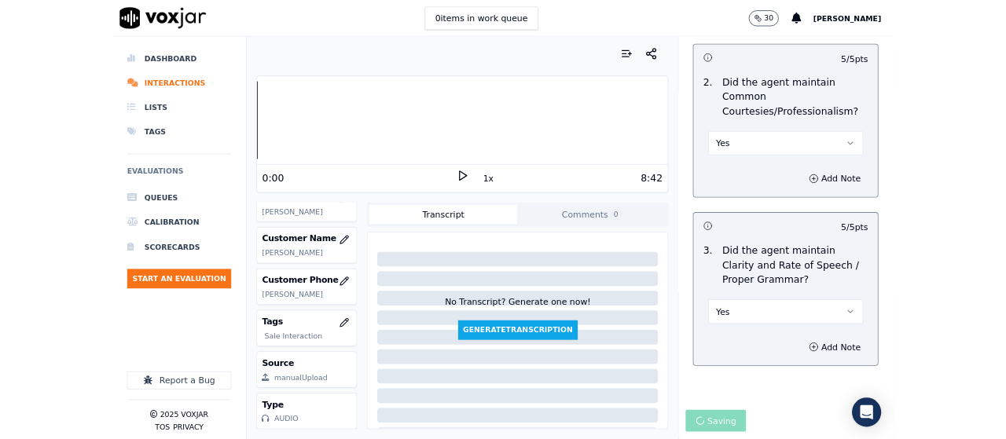
scroll to position [362, 0]
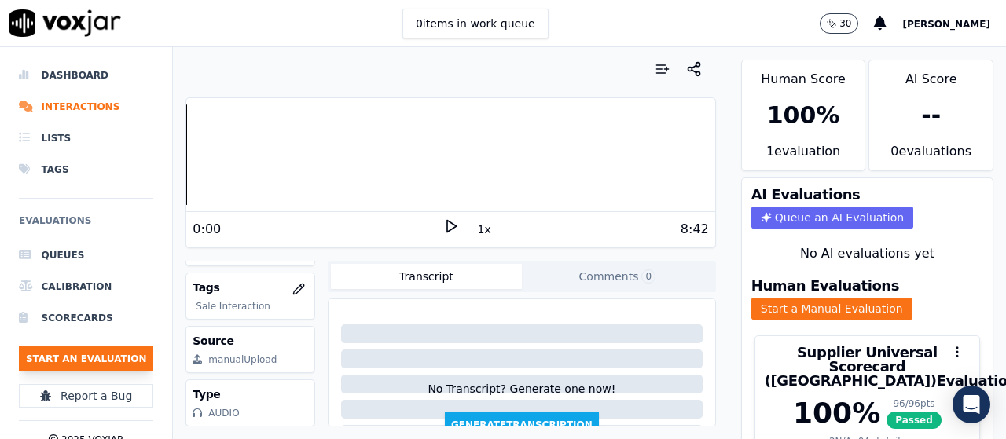
click at [57, 357] on button "Start an Evaluation" at bounding box center [86, 359] width 134 height 25
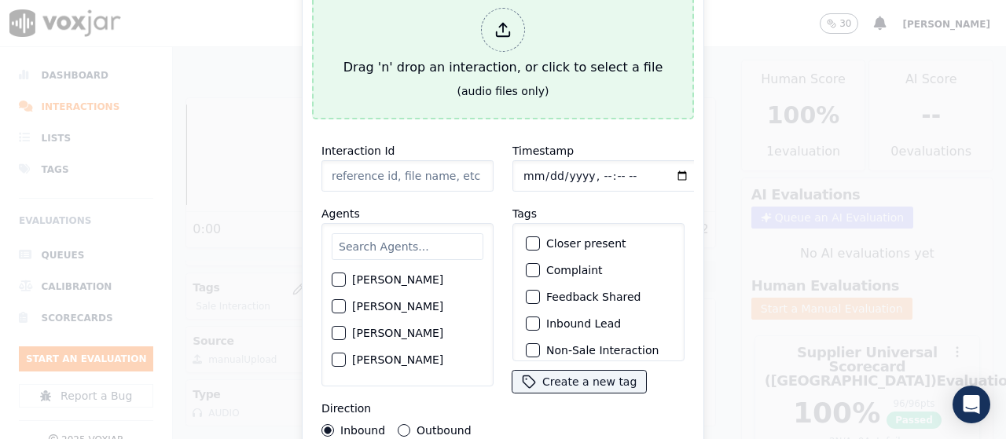
click at [488, 28] on div at bounding box center [503, 30] width 44 height 44
type input "20250915-105724_4199897168-all.mp3"
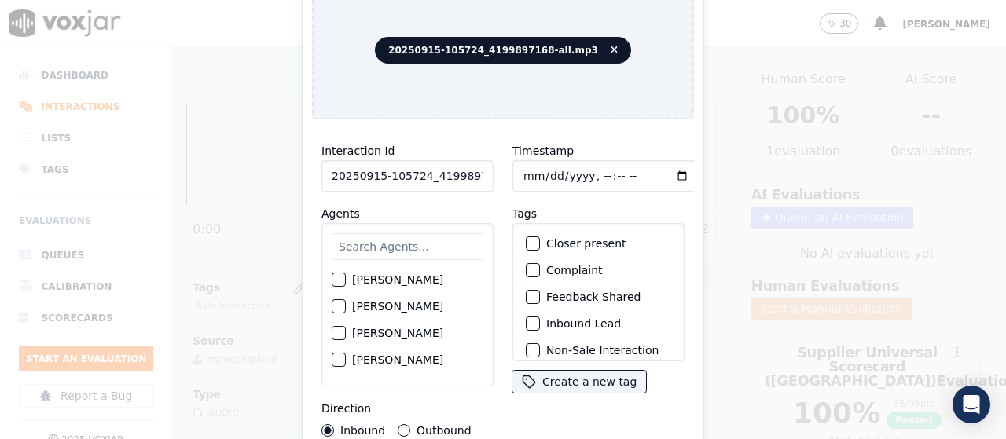
click at [433, 243] on input "text" at bounding box center [408, 246] width 152 height 27
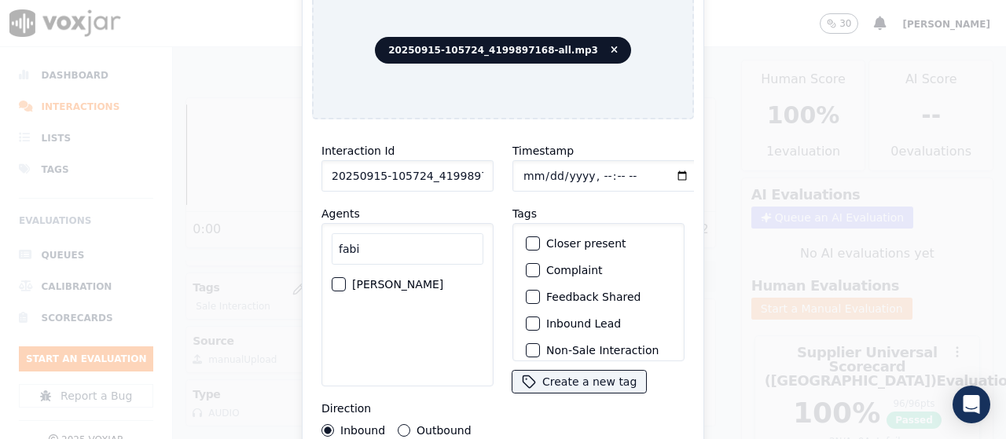
type input "fabi"
click at [428, 279] on label "FABIOLA RENDON" at bounding box center [397, 284] width 91 height 11
click at [346, 279] on button "FABIOLA RENDON" at bounding box center [339, 284] width 14 height 14
click at [526, 171] on input "Timestamp" at bounding box center [606, 175] width 187 height 31
type input "2025-09-15T12:46"
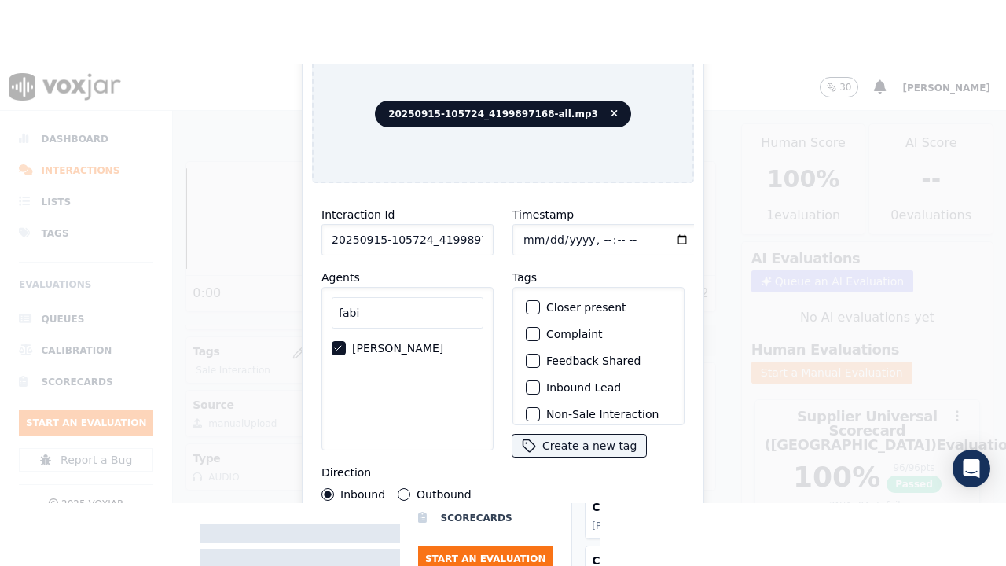
scroll to position [149, 0]
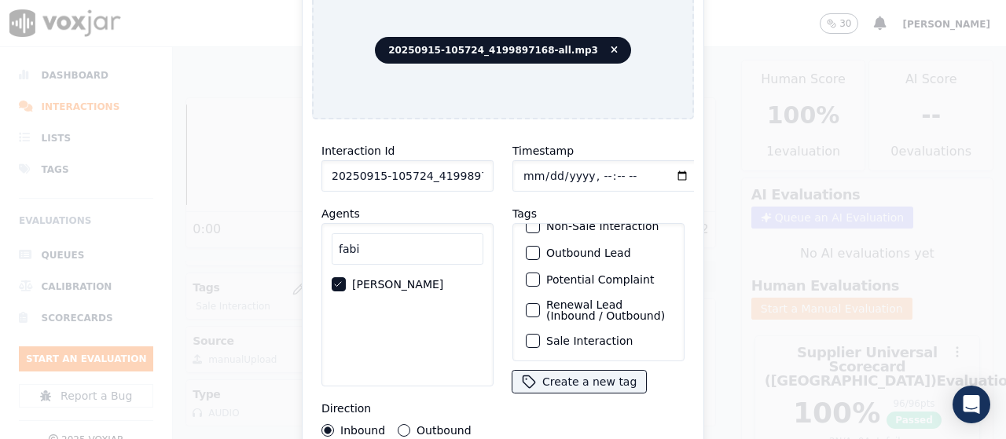
click at [614, 336] on label "Sale Interaction" at bounding box center [589, 341] width 86 height 11
click at [540, 334] on button "Sale Interaction" at bounding box center [533, 341] width 14 height 14
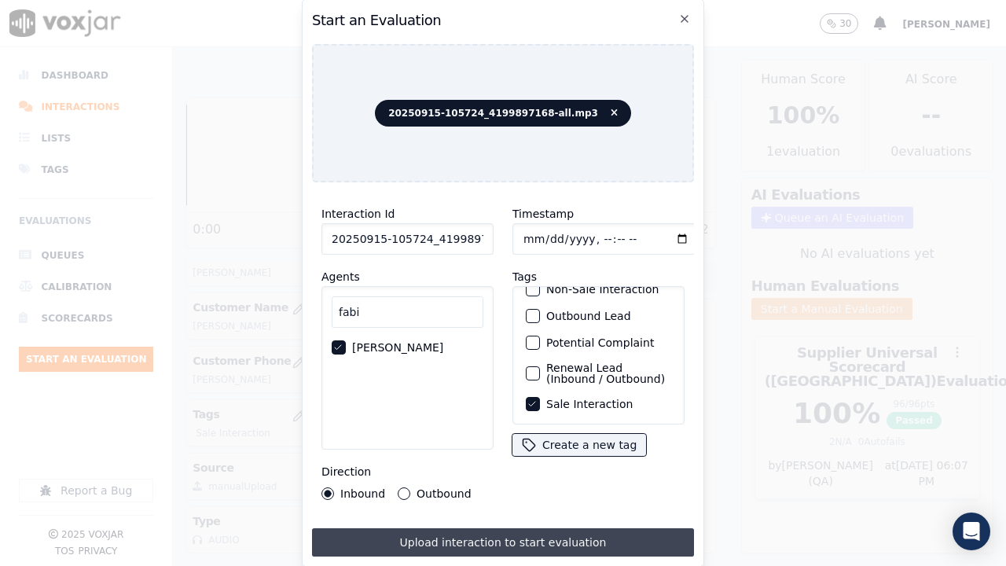
click at [625, 439] on button "Upload interaction to start evaluation" at bounding box center [503, 542] width 382 height 28
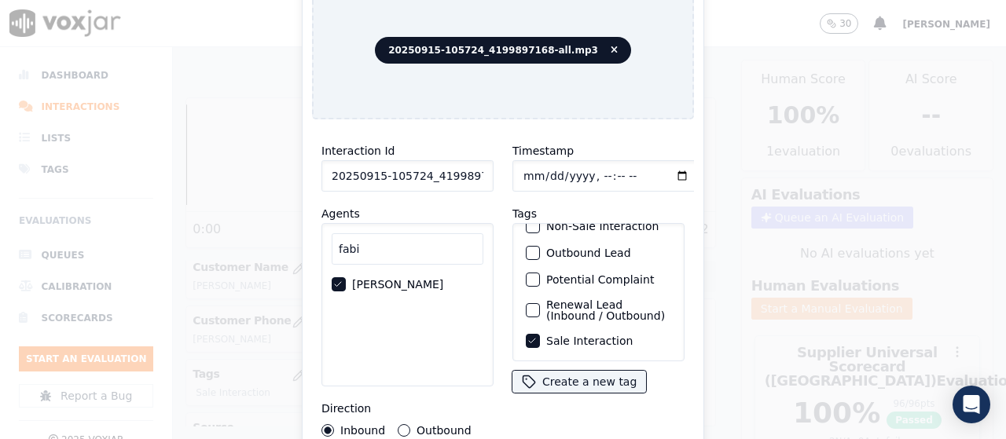
scroll to position [362, 0]
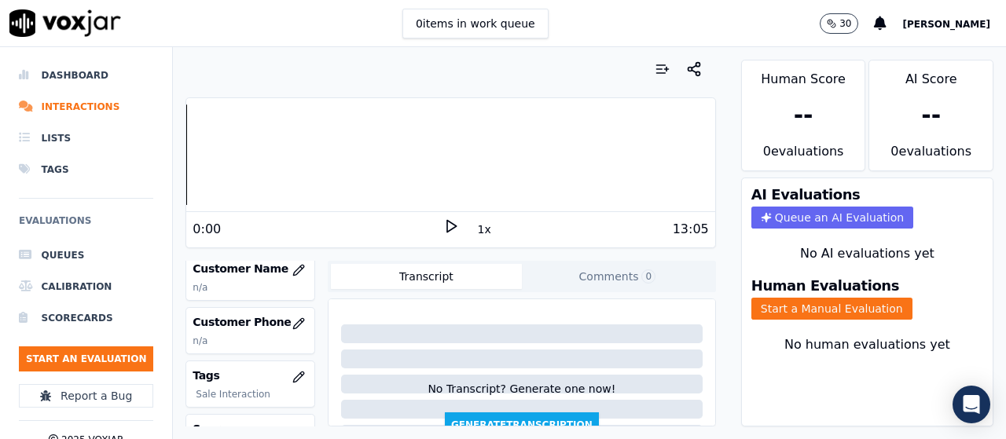
scroll to position [236, 0]
click at [292, 263] on icon "button" at bounding box center [298, 268] width 13 height 13
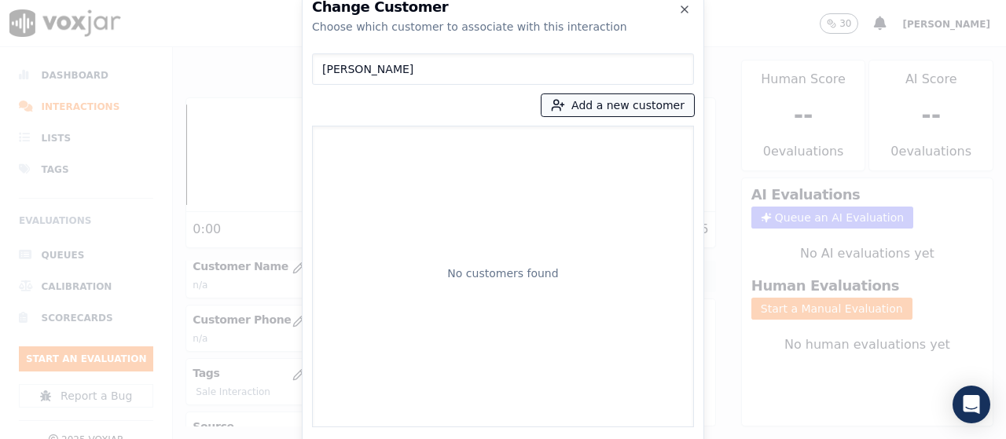
type input "REBECCA L DAVIS"
click at [605, 103] on button "Add a new customer" at bounding box center [618, 105] width 152 height 22
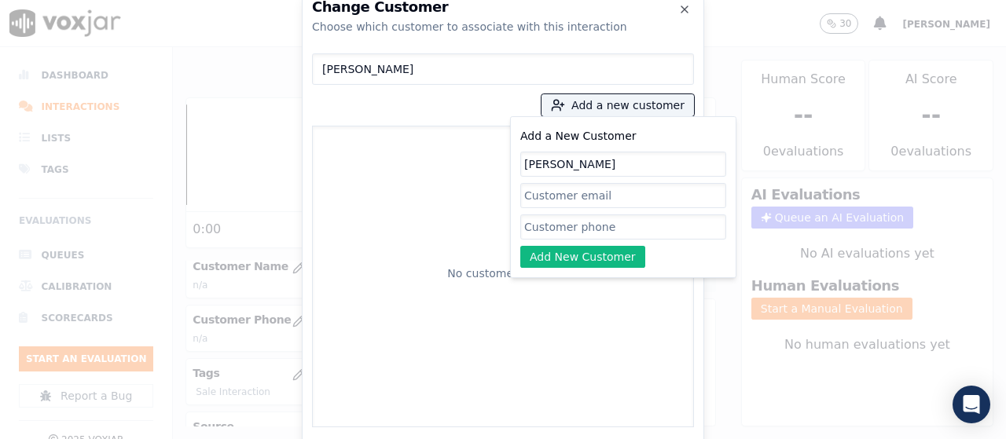
type input "REBECCA L DAVIS"
click at [598, 231] on input "Add a New Customer" at bounding box center [623, 227] width 206 height 25
paste input "4199897168"
type input "4199897168"
click at [553, 256] on button "Add New Customer" at bounding box center [582, 257] width 125 height 22
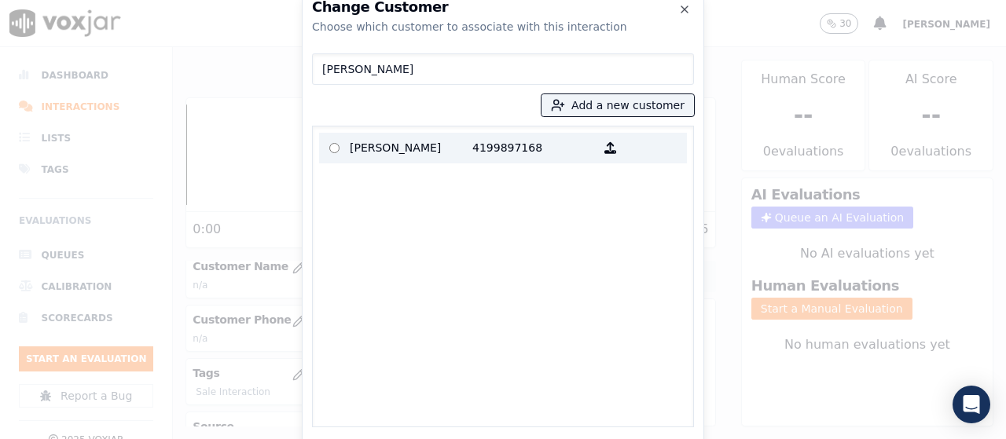
click at [372, 146] on p "REBECCA L DAVIS" at bounding box center [411, 148] width 123 height 24
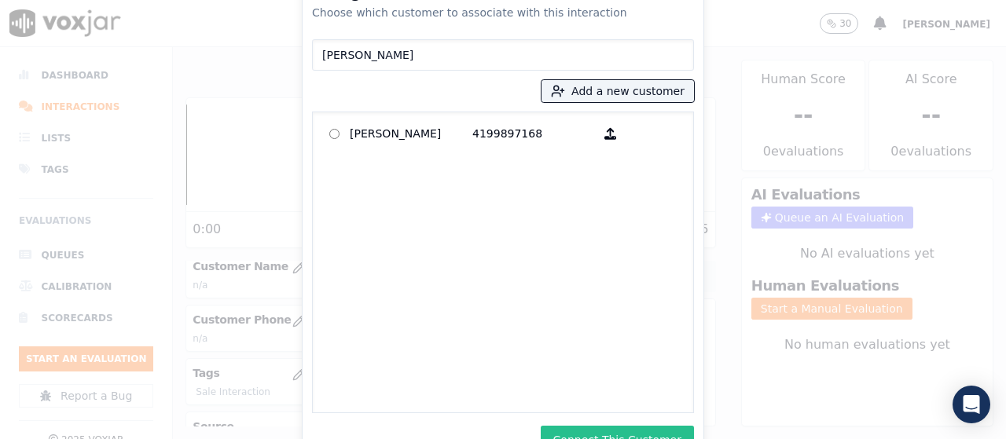
click at [656, 428] on button "Connect This Customer" at bounding box center [617, 440] width 153 height 28
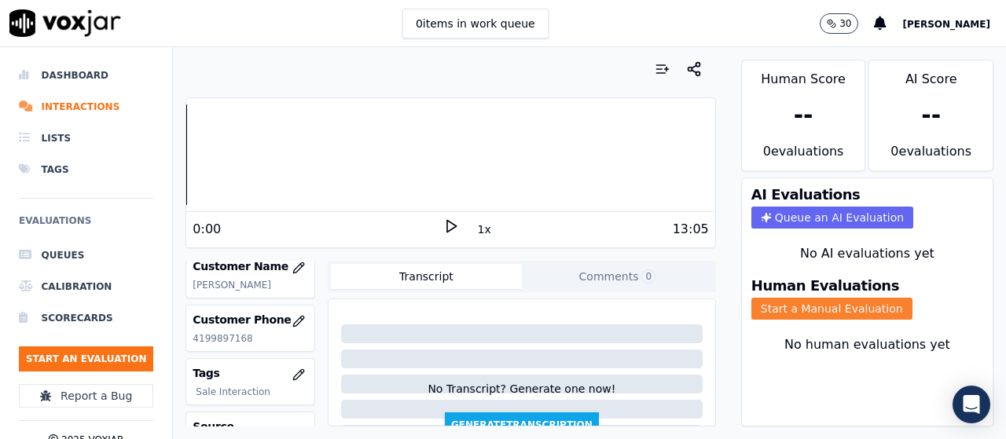
click at [832, 318] on button "Start a Manual Evaluation" at bounding box center [831, 309] width 161 height 22
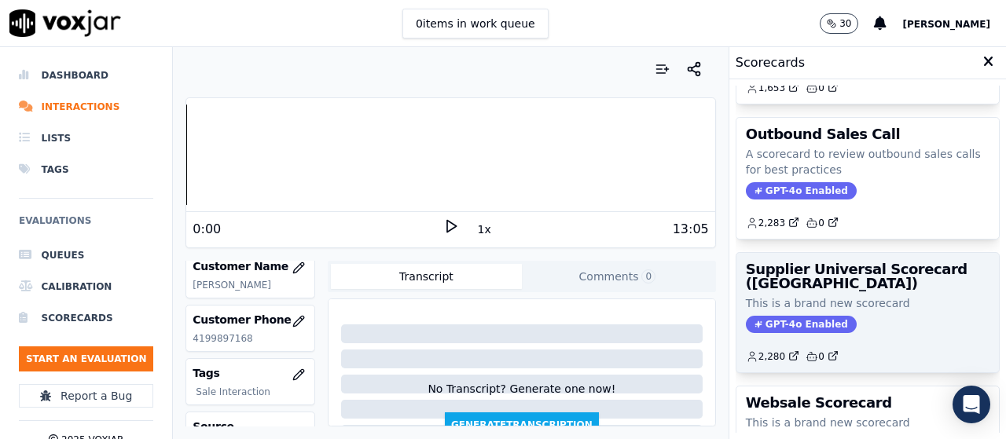
click at [824, 276] on h3 "Supplier Universal Scorecard (Colombia)" at bounding box center [868, 277] width 244 height 28
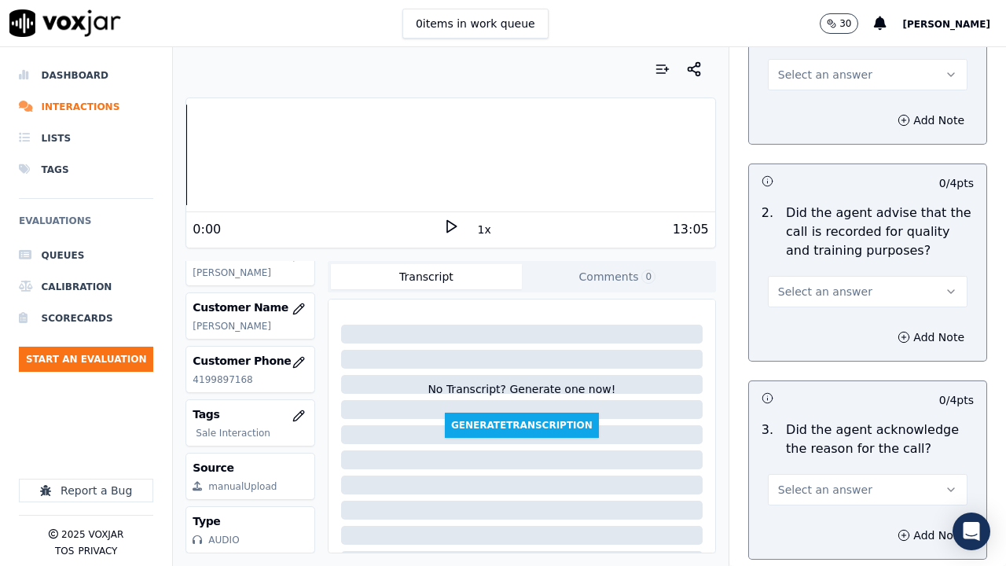
click at [826, 74] on span "Select an answer" at bounding box center [825, 75] width 94 height 16
click at [824, 106] on div "Yes" at bounding box center [839, 109] width 170 height 25
click at [797, 290] on span "Select an answer" at bounding box center [825, 292] width 94 height 16
click at [794, 322] on div "Yes" at bounding box center [839, 326] width 170 height 25
drag, startPoint x: 827, startPoint y: 493, endPoint x: 762, endPoint y: 517, distance: 68.9
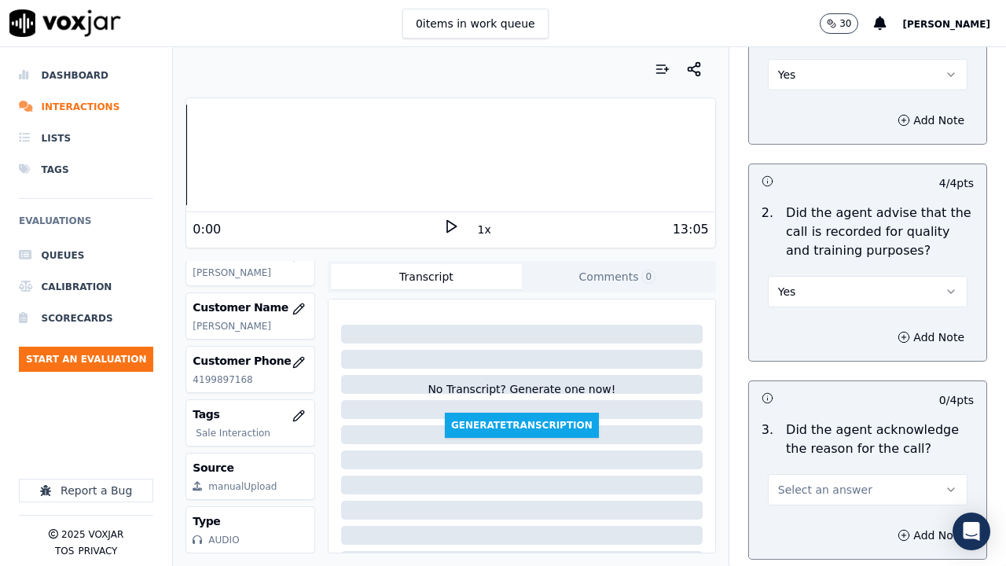
click at [827, 439] on span "Select an answer" at bounding box center [825, 490] width 94 height 16
click at [817, 402] on div "Yes" at bounding box center [839, 403] width 170 height 25
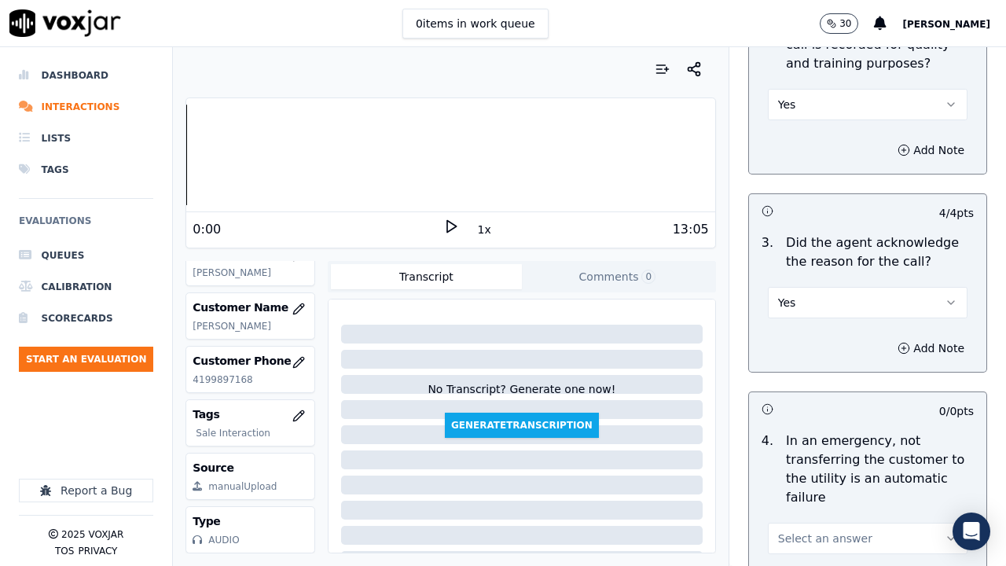
scroll to position [786, 0]
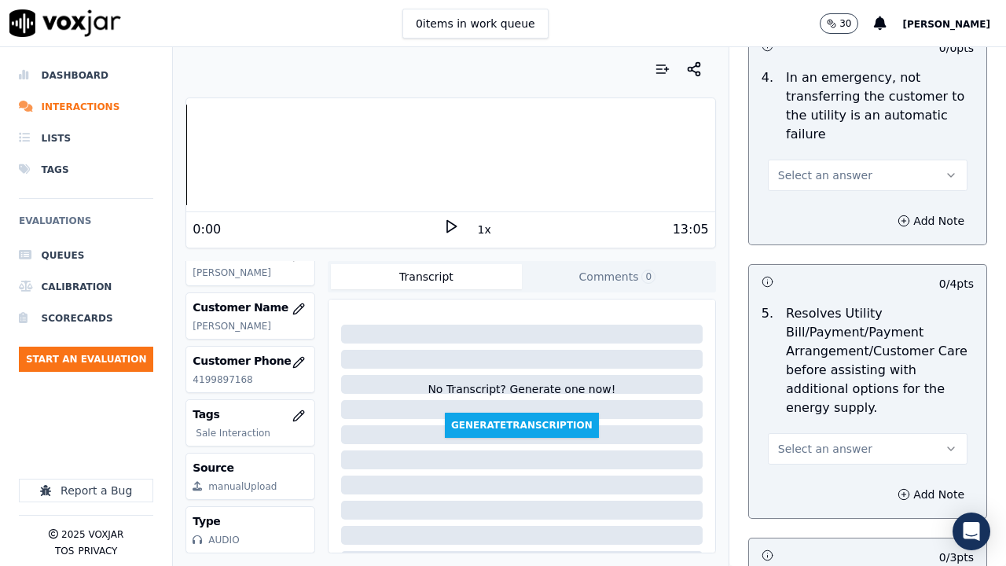
click at [793, 179] on span "Select an answer" at bounding box center [825, 175] width 94 height 16
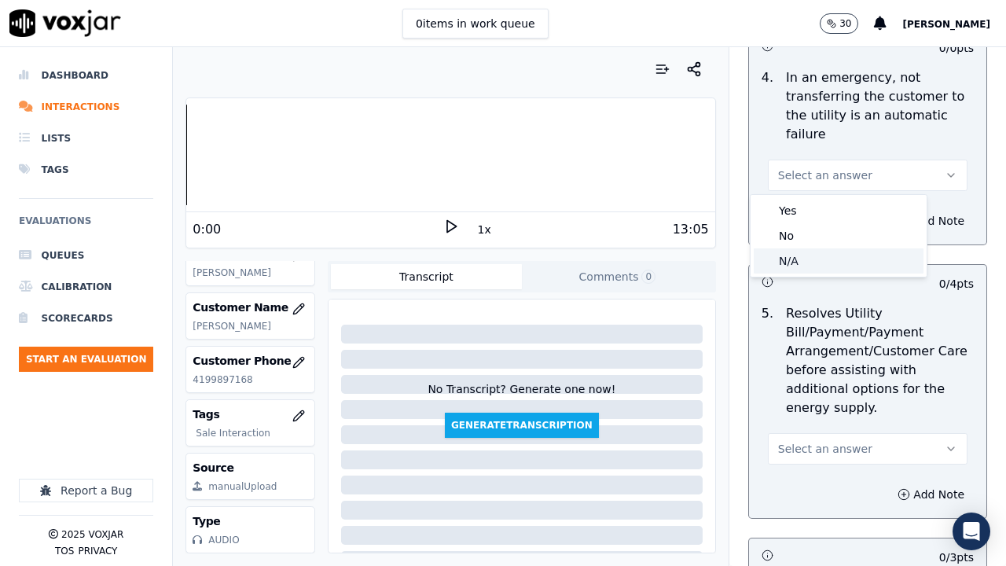
click at [792, 258] on div "N/A" at bounding box center [839, 260] width 170 height 25
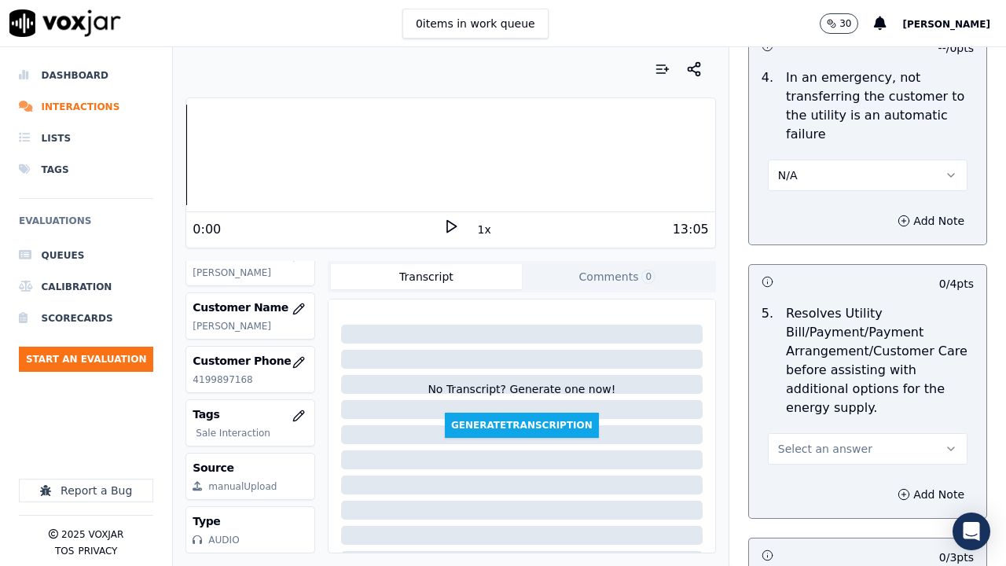
click at [833, 436] on button "Select an answer" at bounding box center [868, 448] width 200 height 31
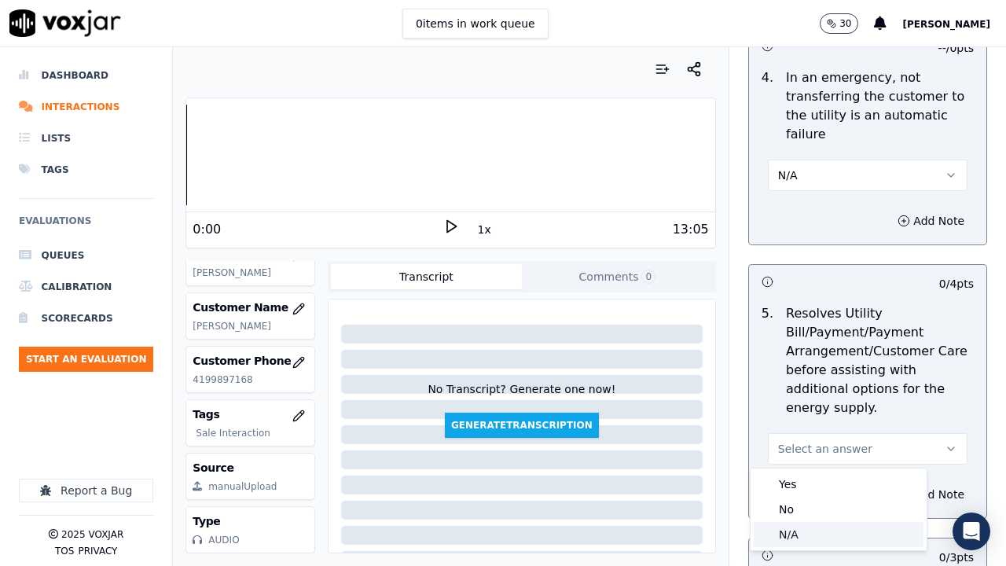
click at [814, 439] on div "N/A" at bounding box center [839, 534] width 170 height 25
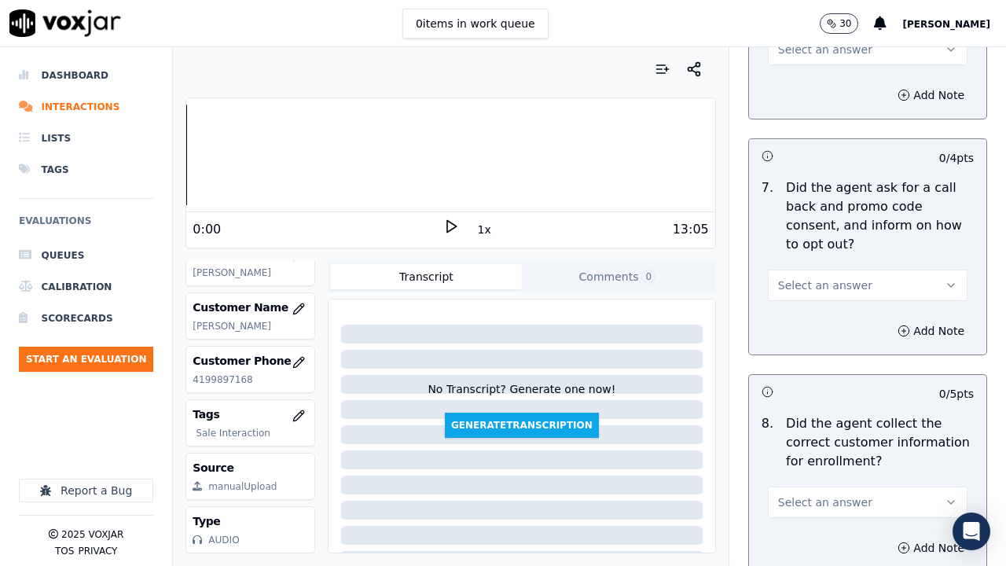
scroll to position [1415, 0]
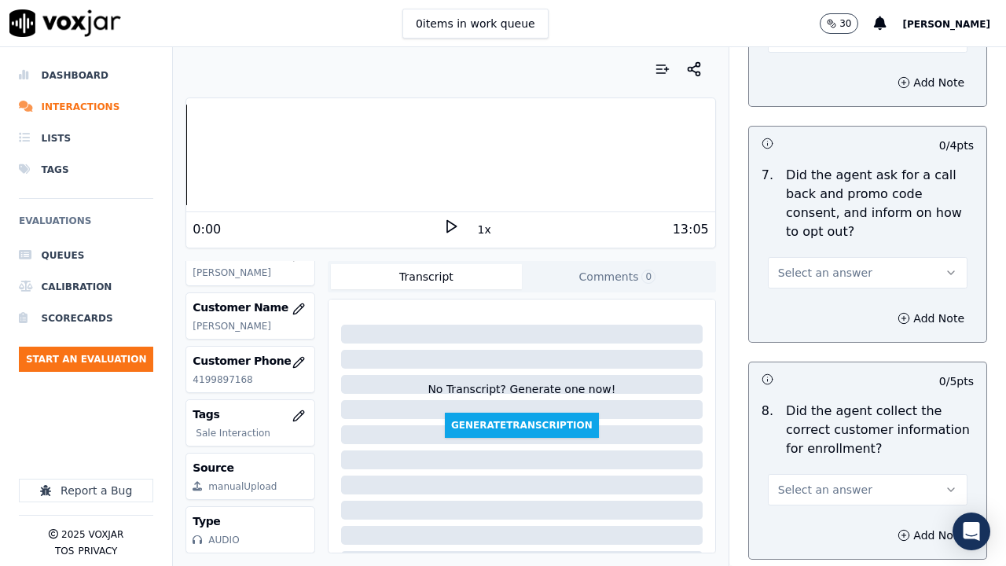
click at [813, 270] on span "Select an answer" at bounding box center [825, 273] width 94 height 16
click at [814, 312] on div "Yes" at bounding box center [839, 308] width 170 height 25
click at [821, 439] on span "Select an answer" at bounding box center [825, 490] width 94 height 16
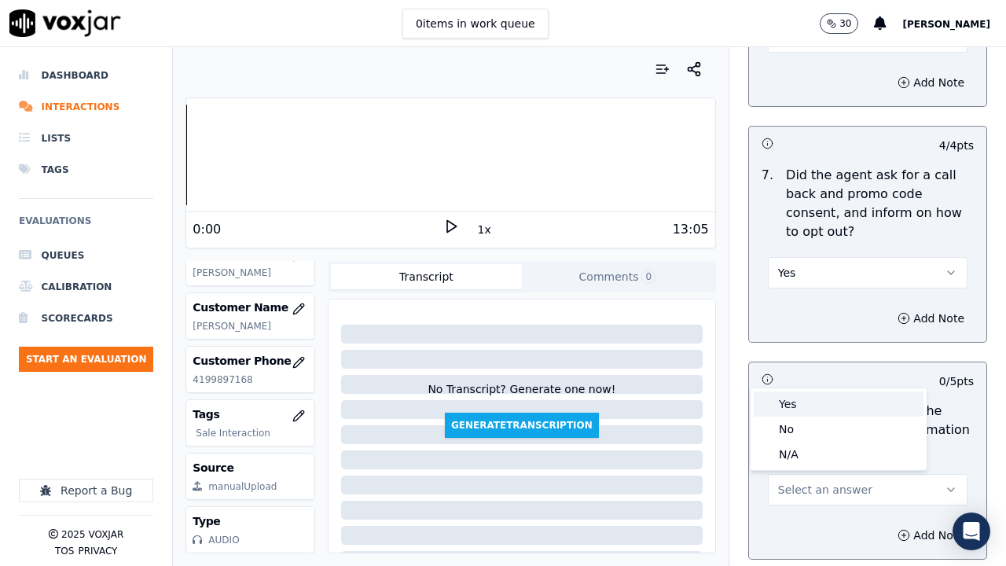
click at [795, 403] on div "Yes" at bounding box center [839, 403] width 170 height 25
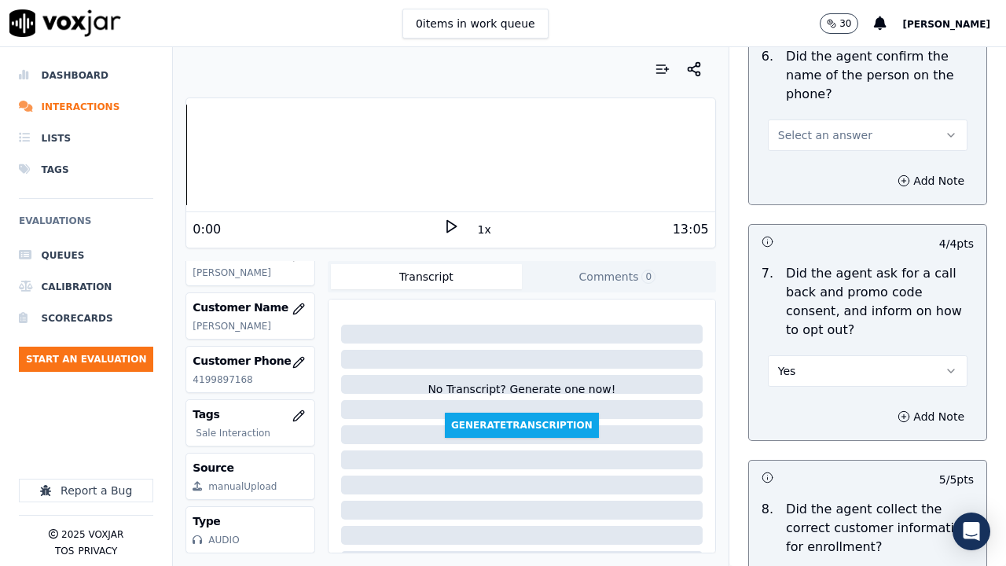
scroll to position [1100, 0]
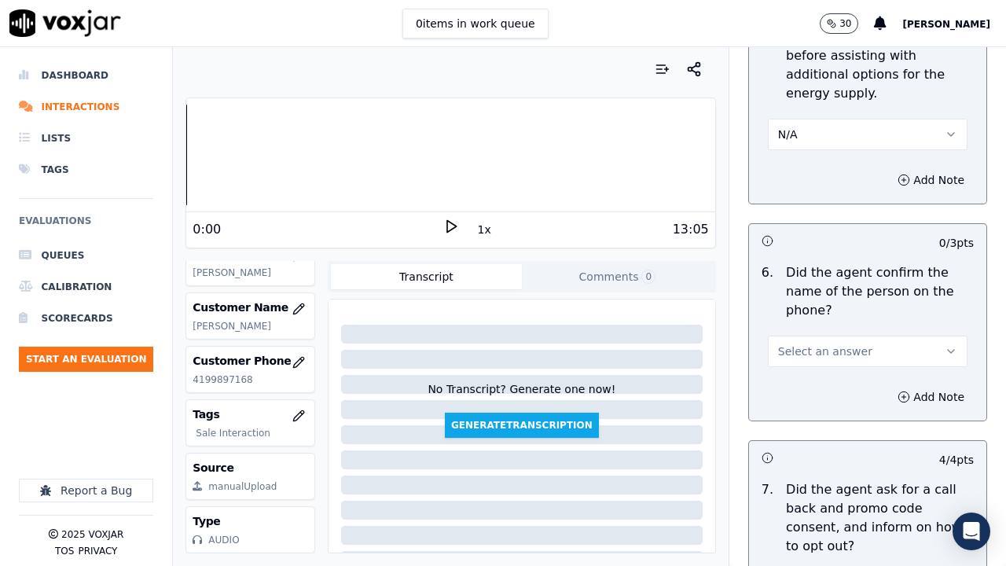
click at [815, 355] on span "Select an answer" at bounding box center [825, 352] width 94 height 16
click at [819, 399] on div "Yes" at bounding box center [839, 386] width 170 height 25
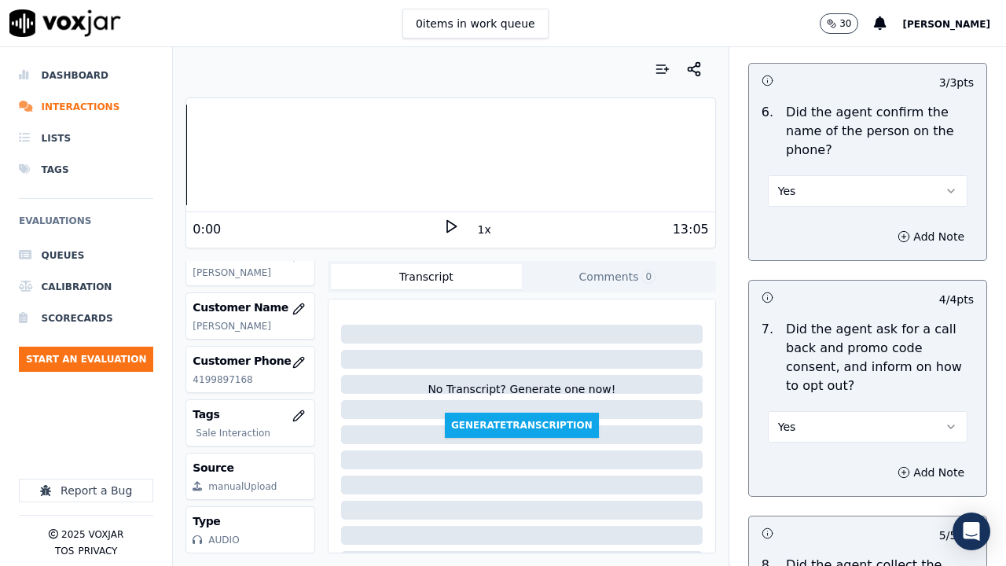
scroll to position [1651, 0]
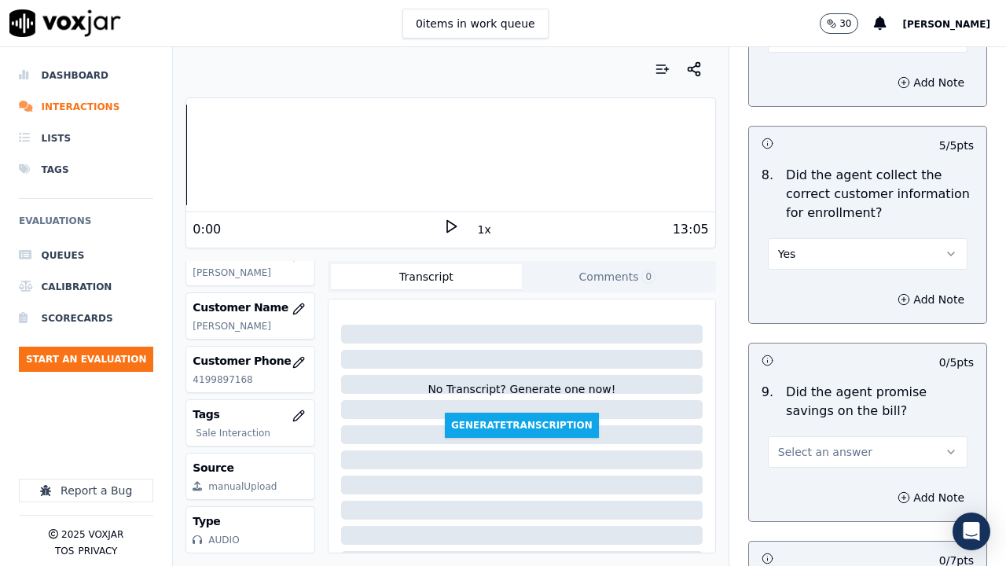
click at [798, 241] on button "Yes" at bounding box center [868, 253] width 200 height 31
click at [810, 289] on div "Yes" at bounding box center [839, 289] width 170 height 25
click at [813, 439] on span "Select an answer" at bounding box center [825, 452] width 94 height 16
click at [800, 439] on div "Yes" at bounding box center [839, 487] width 170 height 25
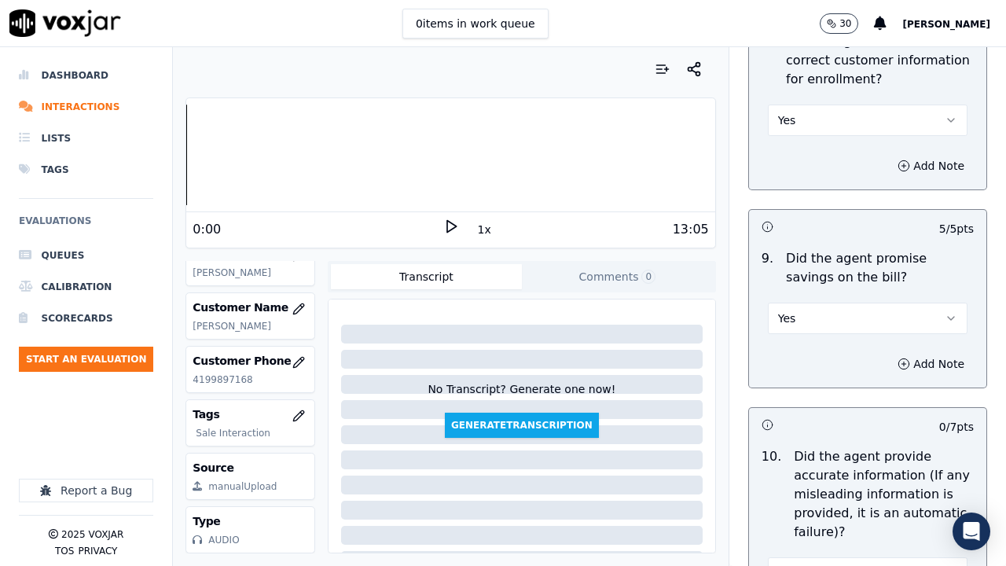
scroll to position [2201, 0]
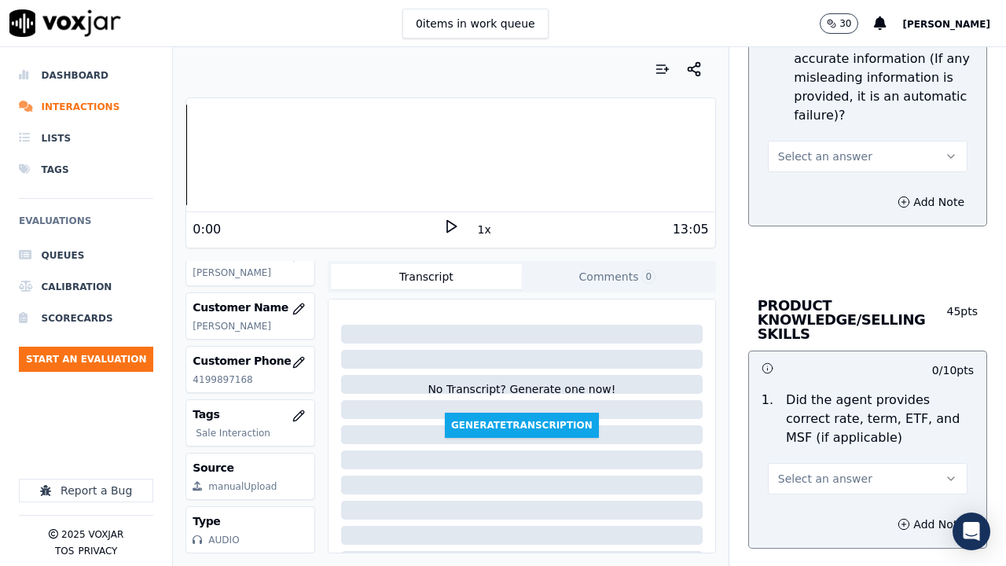
click at [786, 160] on span "Select an answer" at bounding box center [825, 157] width 94 height 16
click at [797, 192] on div "Yes" at bounding box center [839, 191] width 170 height 25
click at [800, 439] on span "Select an answer" at bounding box center [825, 479] width 94 height 16
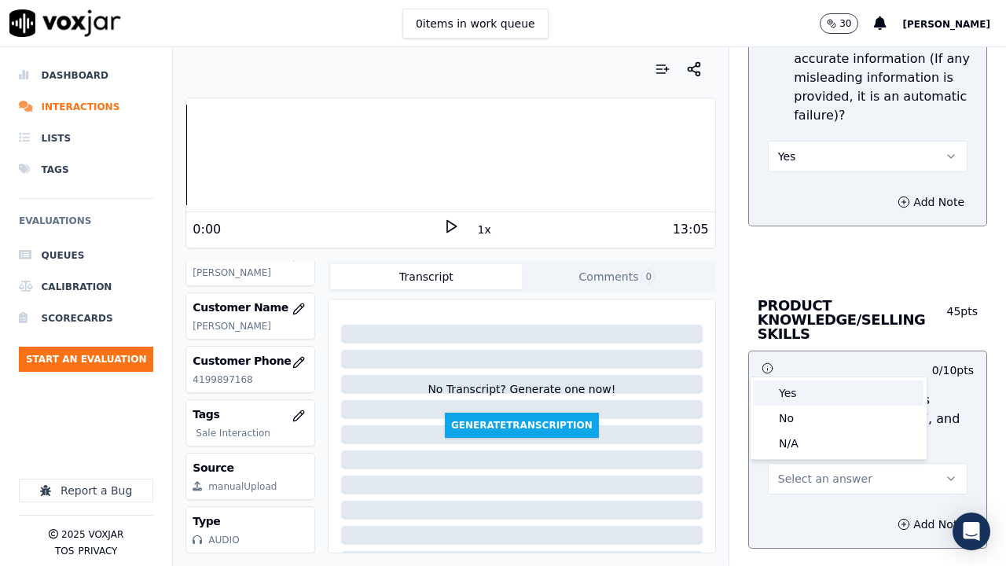
click at [762, 390] on span at bounding box center [765, 393] width 11 height 11
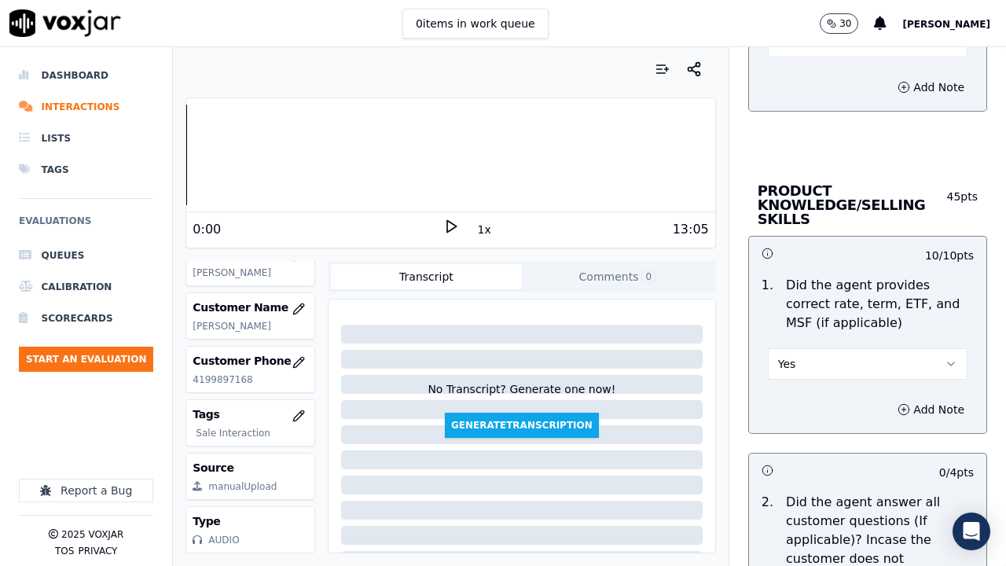
scroll to position [2673, 0]
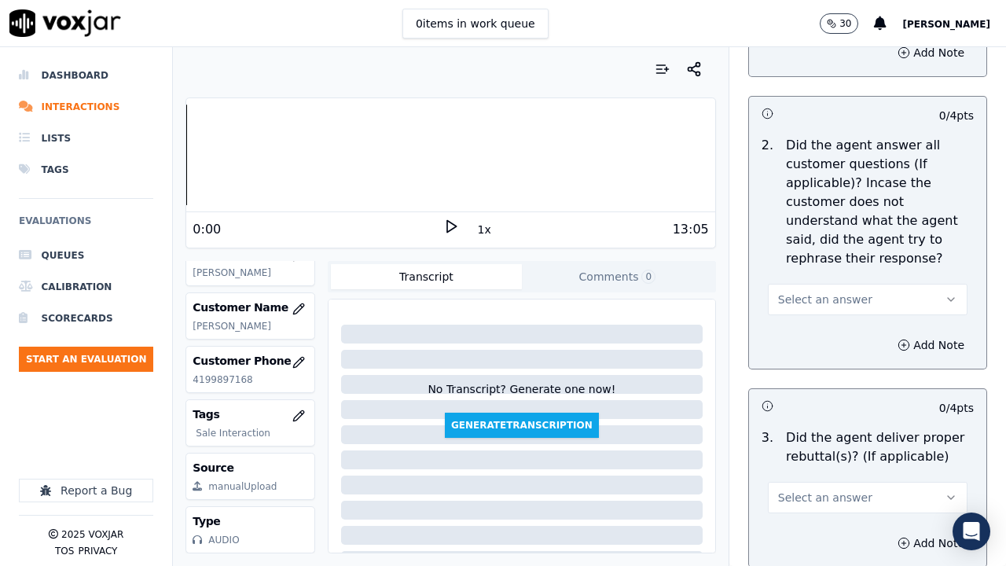
click at [797, 303] on span "Select an answer" at bounding box center [825, 300] width 94 height 16
click at [793, 332] on div "Yes" at bounding box center [839, 334] width 170 height 25
click at [852, 439] on button "Select an answer" at bounding box center [868, 497] width 200 height 31
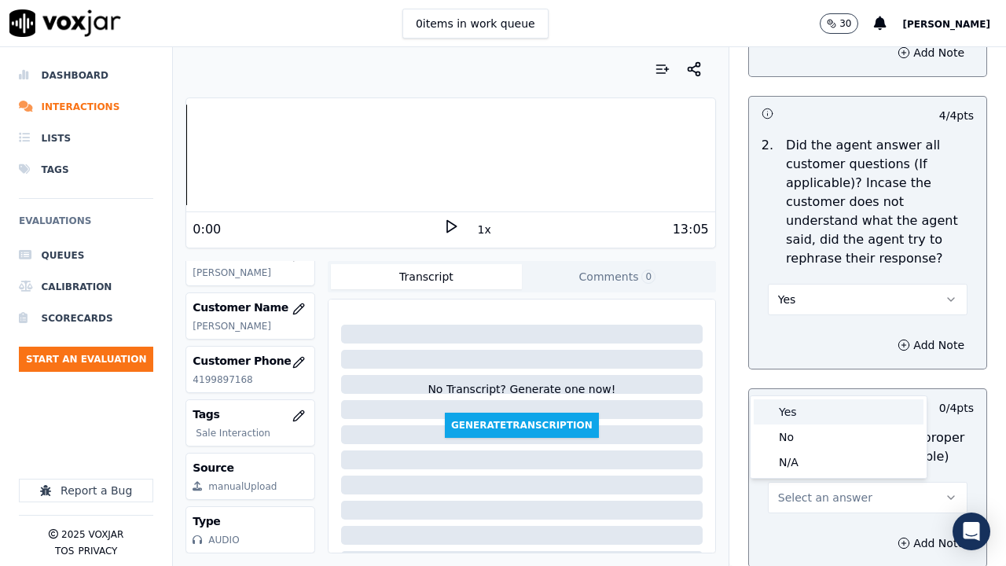
click at [788, 410] on div "Yes" at bounding box center [839, 411] width 170 height 25
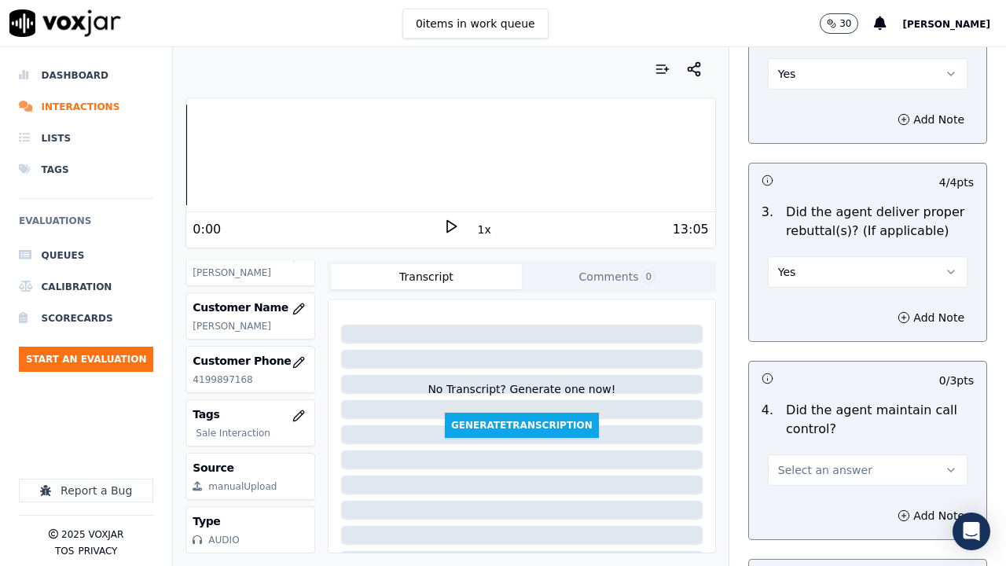
scroll to position [3066, 0]
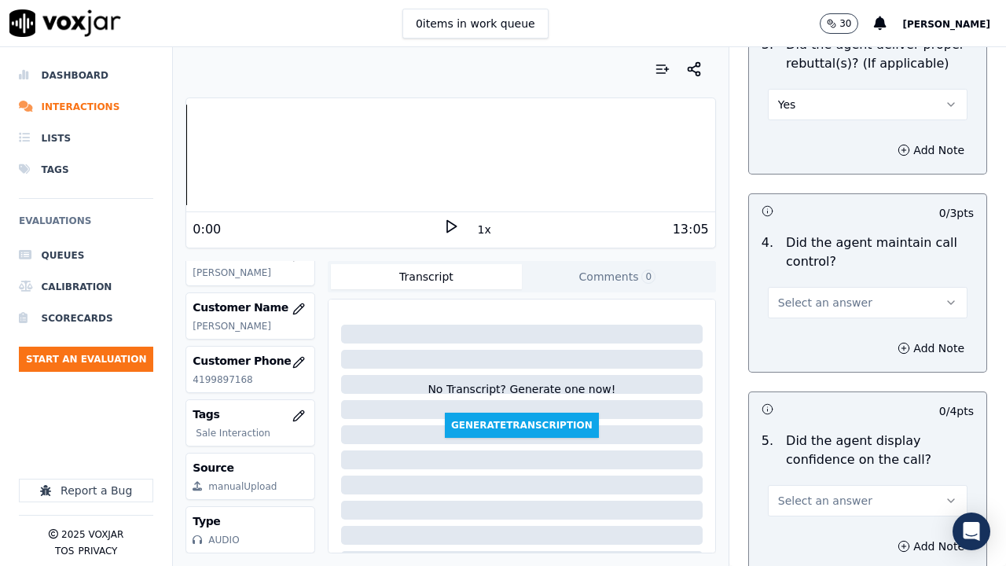
click at [815, 301] on span "Select an answer" at bounding box center [825, 303] width 94 height 16
click at [820, 336] on div "Yes" at bounding box center [839, 337] width 170 height 25
click at [825, 439] on span "Select an answer" at bounding box center [825, 501] width 94 height 16
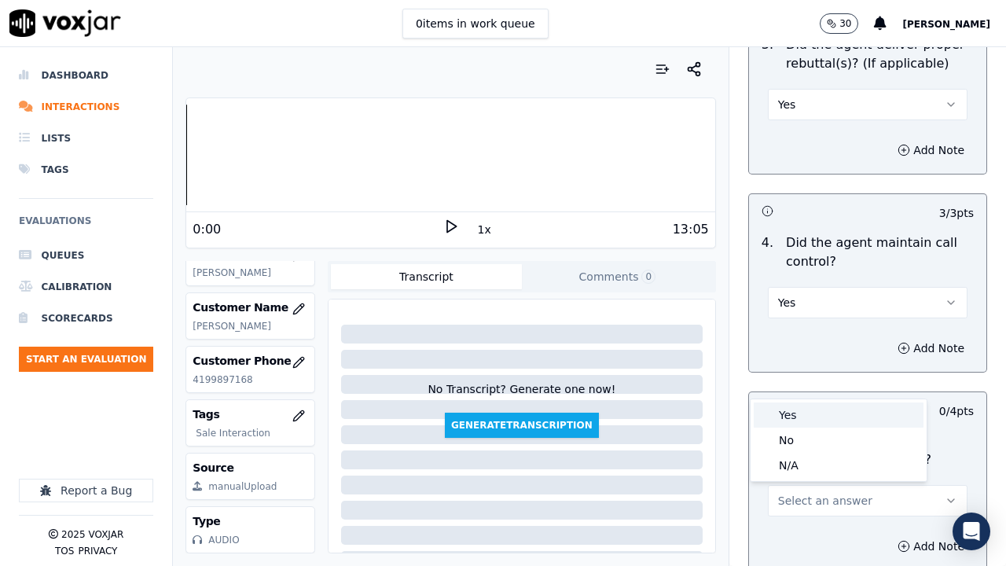
click at [814, 424] on div "Yes" at bounding box center [839, 414] width 170 height 25
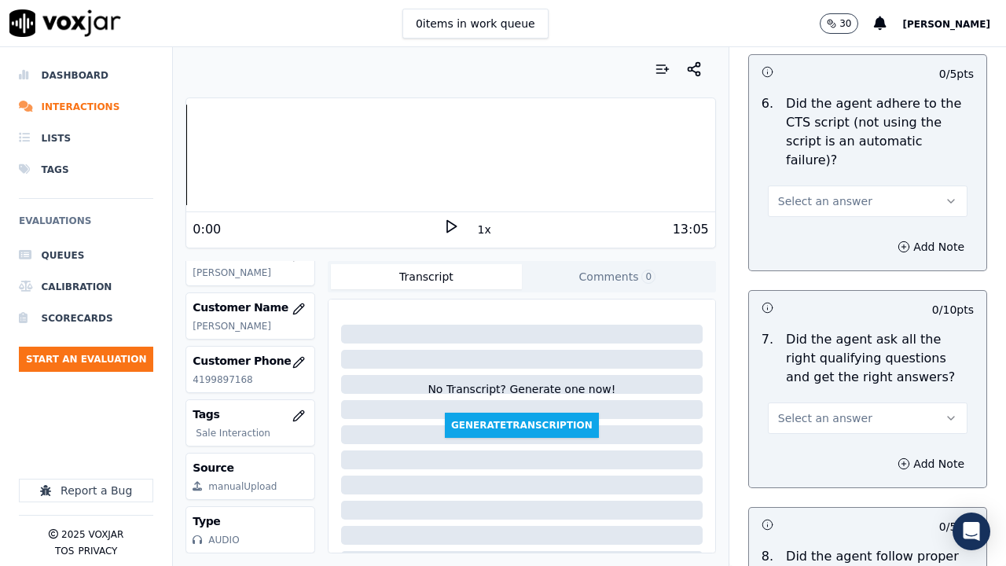
scroll to position [3616, 0]
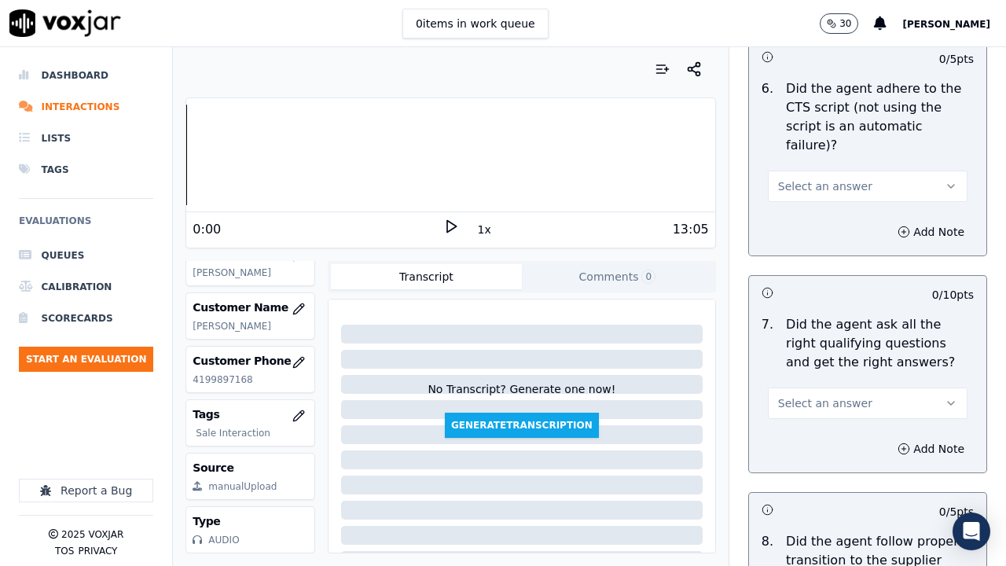
drag, startPoint x: 777, startPoint y: 168, endPoint x: 792, endPoint y: 180, distance: 18.4
click at [786, 178] on span "Select an answer" at bounding box center [825, 186] width 94 height 16
click at [795, 191] on div "Yes" at bounding box center [839, 202] width 170 height 25
click at [824, 395] on span "Select an answer" at bounding box center [825, 403] width 94 height 16
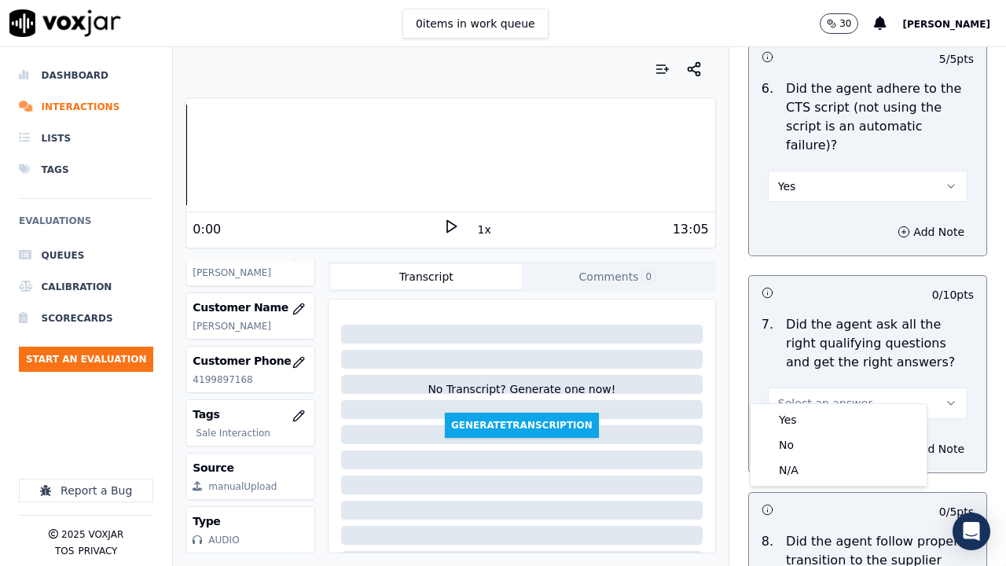
click at [824, 405] on div "Yes No N/A" at bounding box center [839, 445] width 176 height 82
click at [827, 416] on div "Yes" at bounding box center [839, 419] width 170 height 25
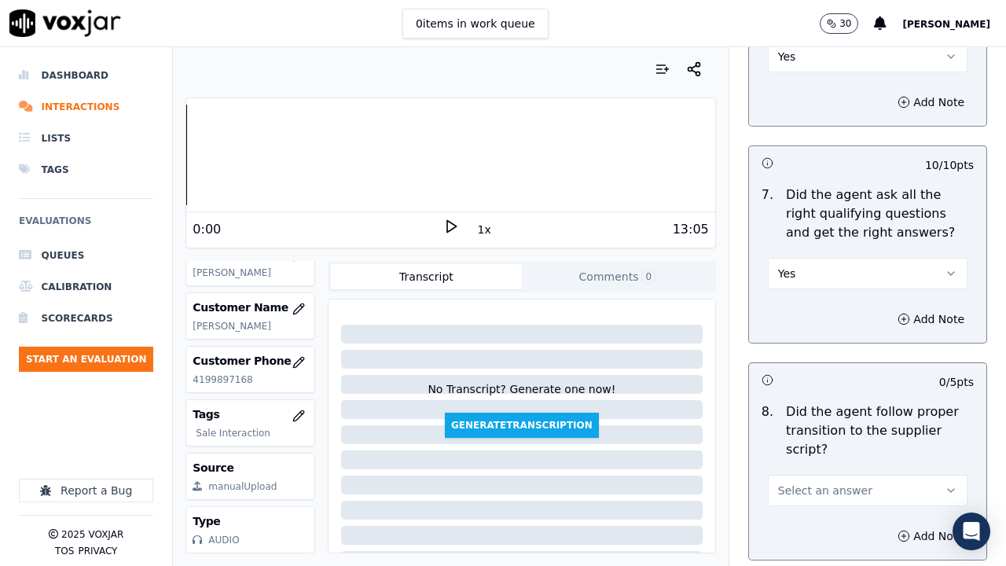
scroll to position [4009, 0]
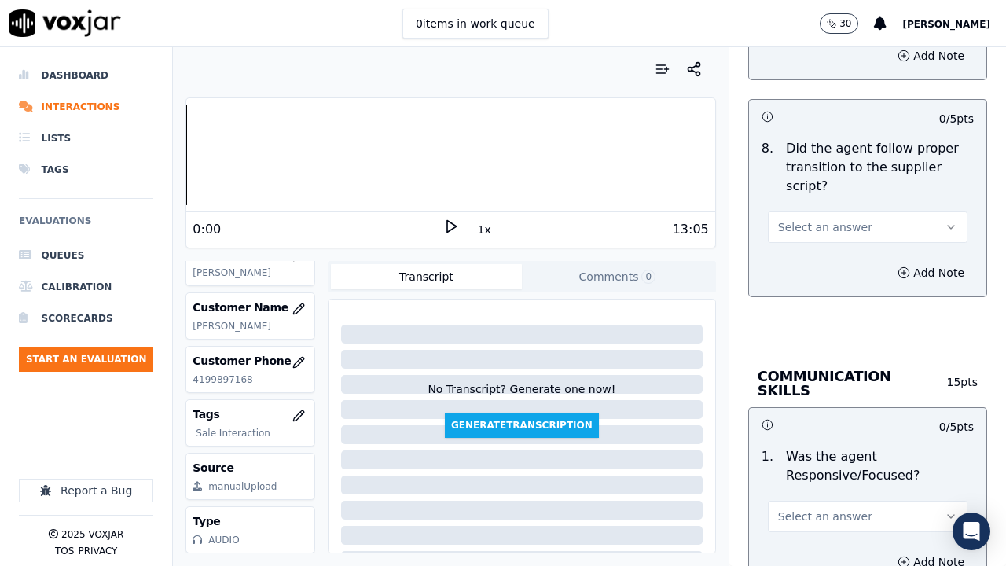
click at [788, 218] on button "Select an answer" at bounding box center [868, 226] width 200 height 31
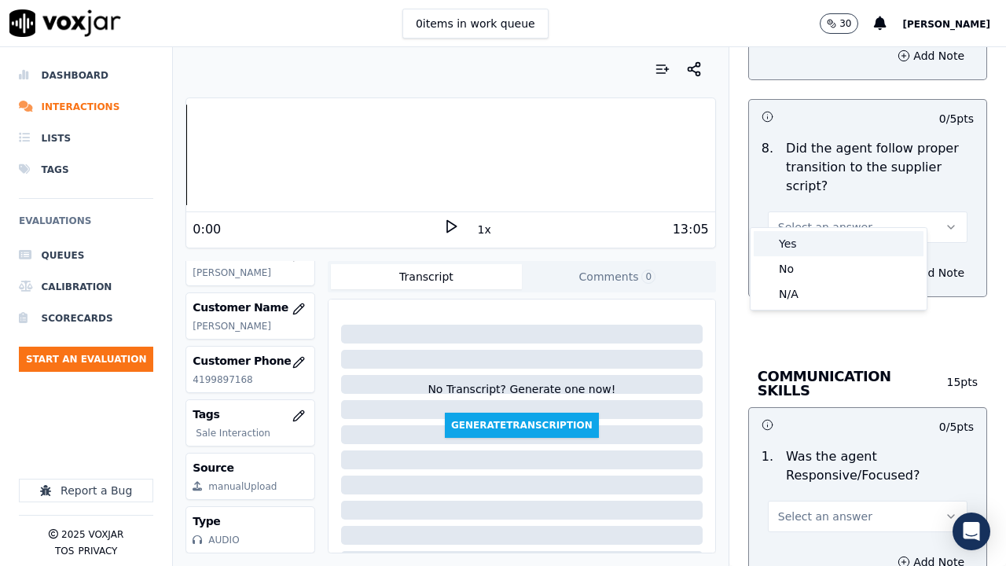
click at [797, 250] on div "Yes" at bounding box center [839, 243] width 170 height 25
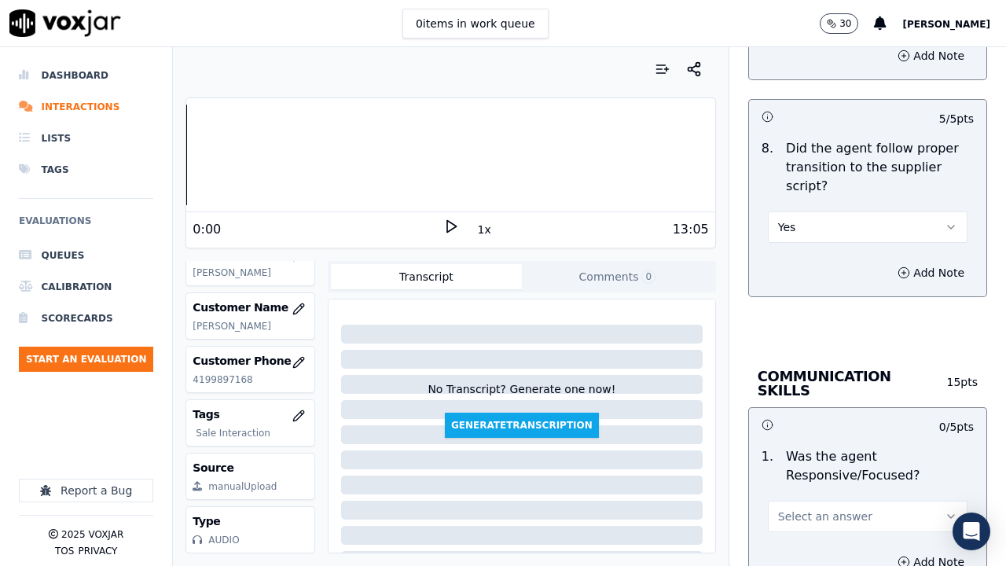
click at [829, 439] on span "Select an answer" at bounding box center [825, 517] width 94 height 16
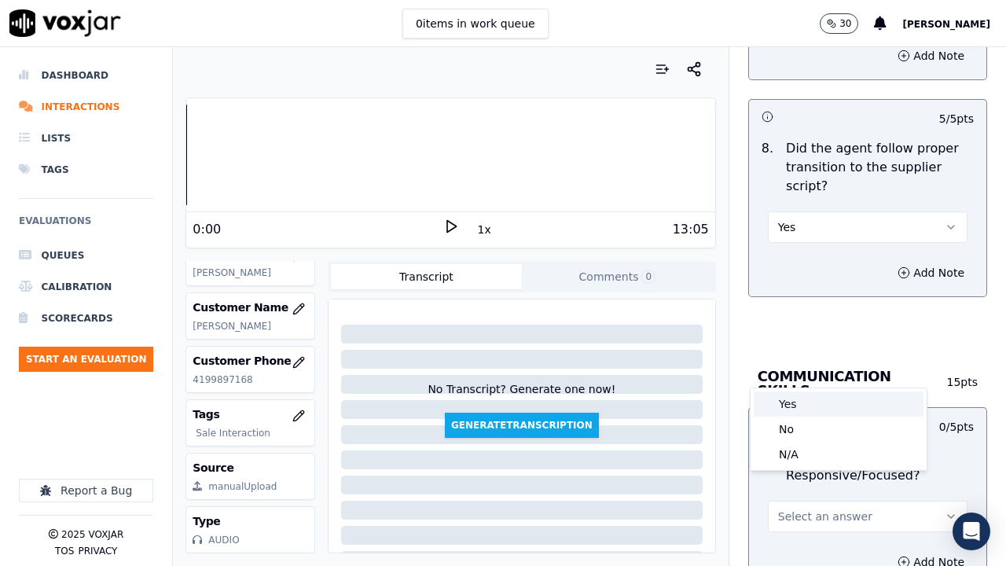
click at [803, 401] on div "Yes" at bounding box center [839, 403] width 170 height 25
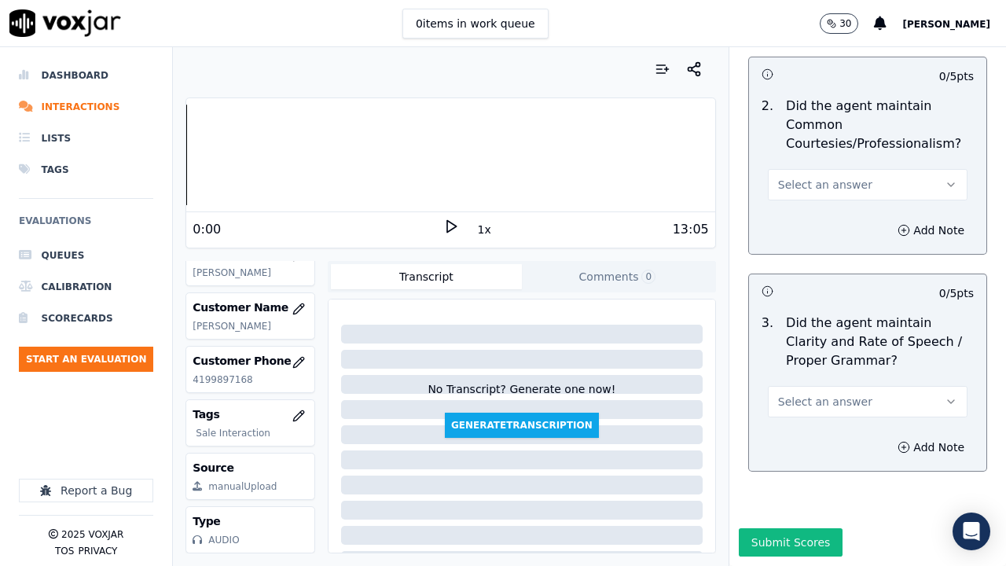
scroll to position [4571, 0]
click at [784, 169] on button "Select an answer" at bounding box center [868, 184] width 200 height 31
click at [794, 163] on div "2 . Did the agent maintain Common Courtesies/Professionalism? Select an answer" at bounding box center [867, 148] width 237 height 116
click at [784, 177] on span "Select an answer" at bounding box center [825, 185] width 94 height 16
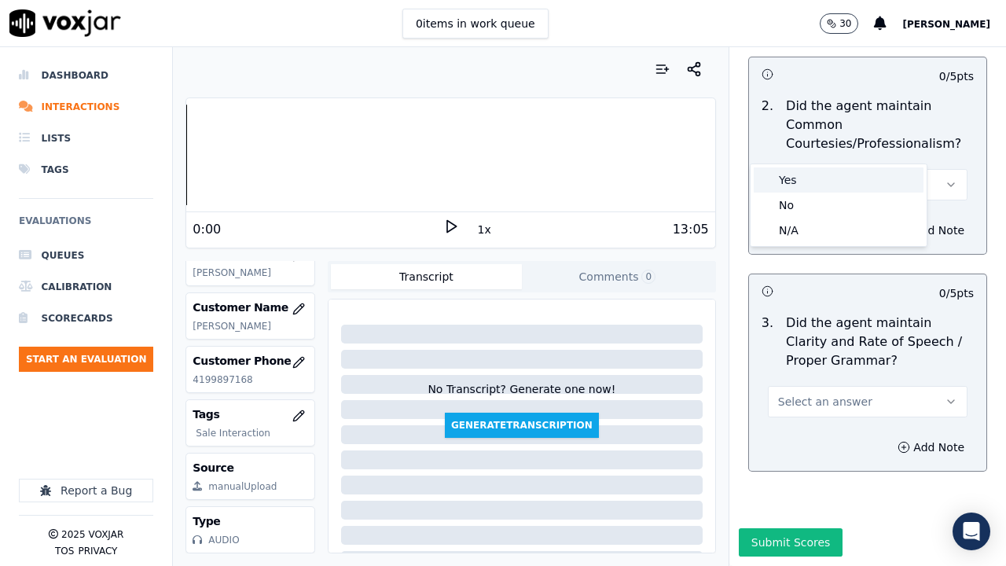
click at [795, 186] on div "Yes" at bounding box center [839, 179] width 170 height 25
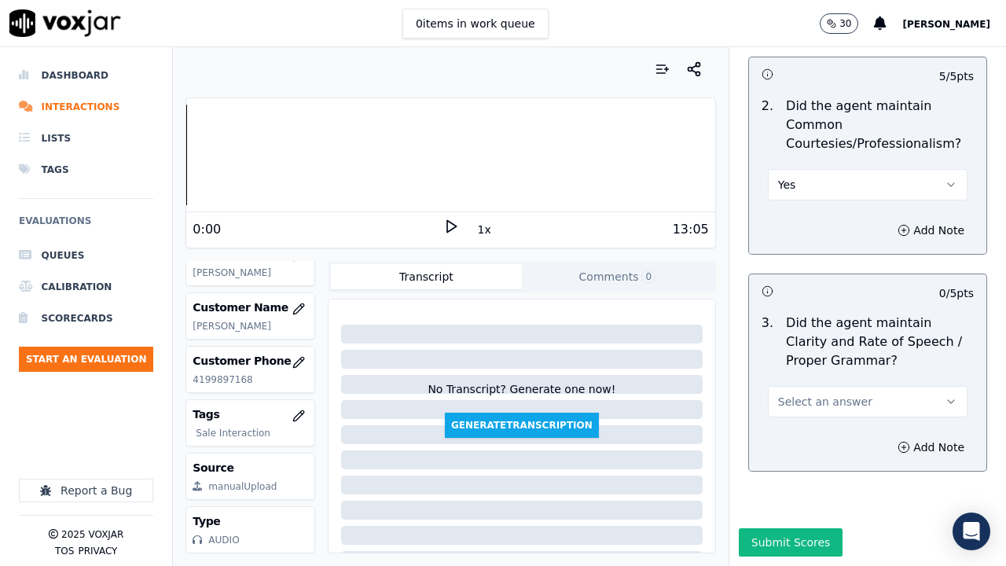
click at [832, 386] on button "Select an answer" at bounding box center [868, 401] width 200 height 31
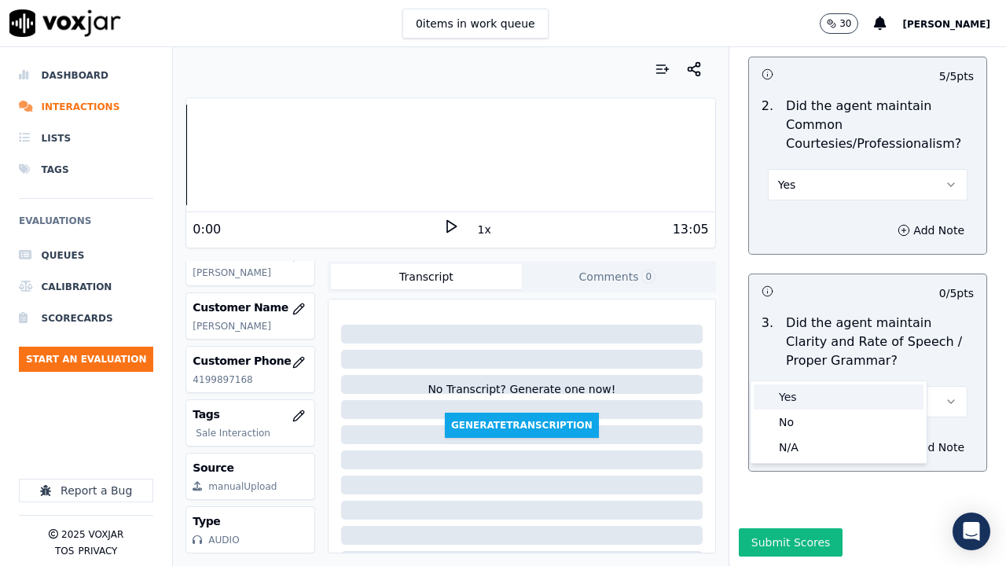
click at [807, 398] on div "Yes" at bounding box center [839, 396] width 170 height 25
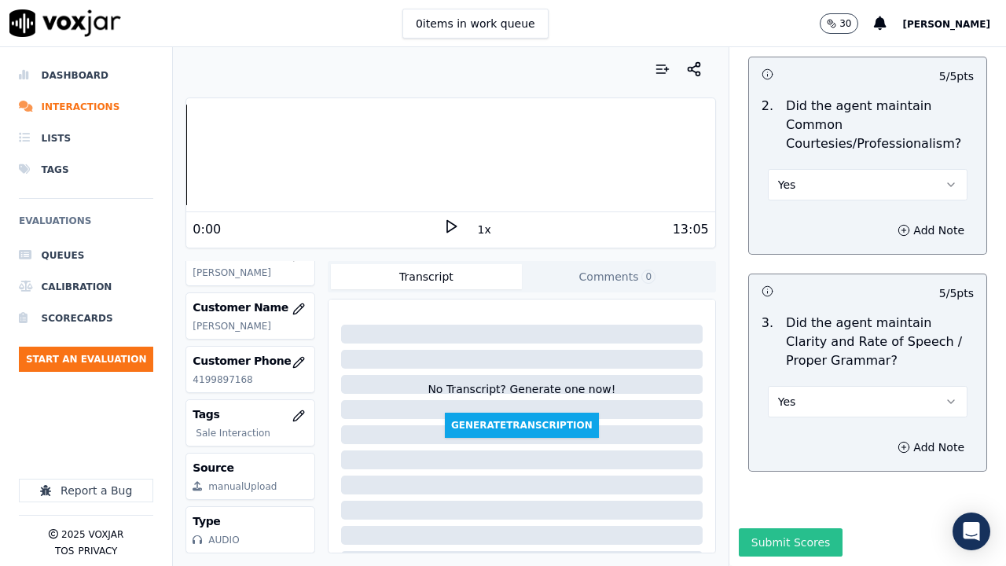
click at [779, 439] on button "Submit Scores" at bounding box center [791, 542] width 105 height 28
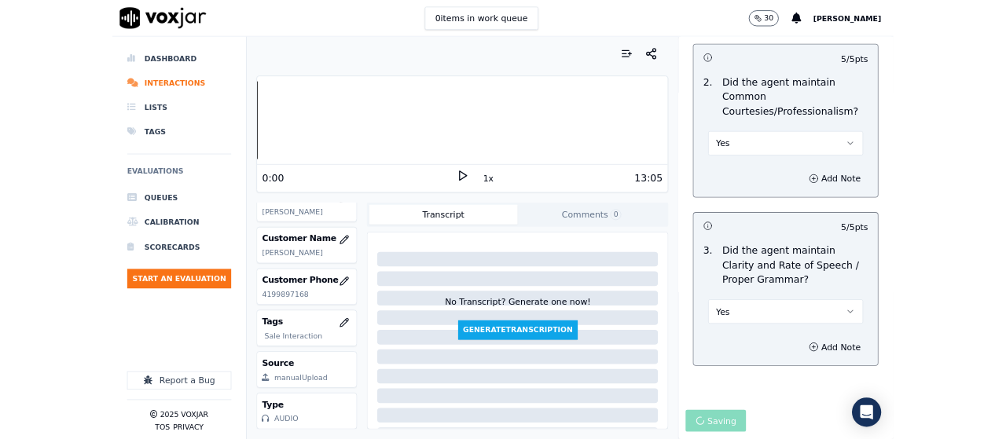
scroll to position [236, 0]
